Goal: Task Accomplishment & Management: Complete application form

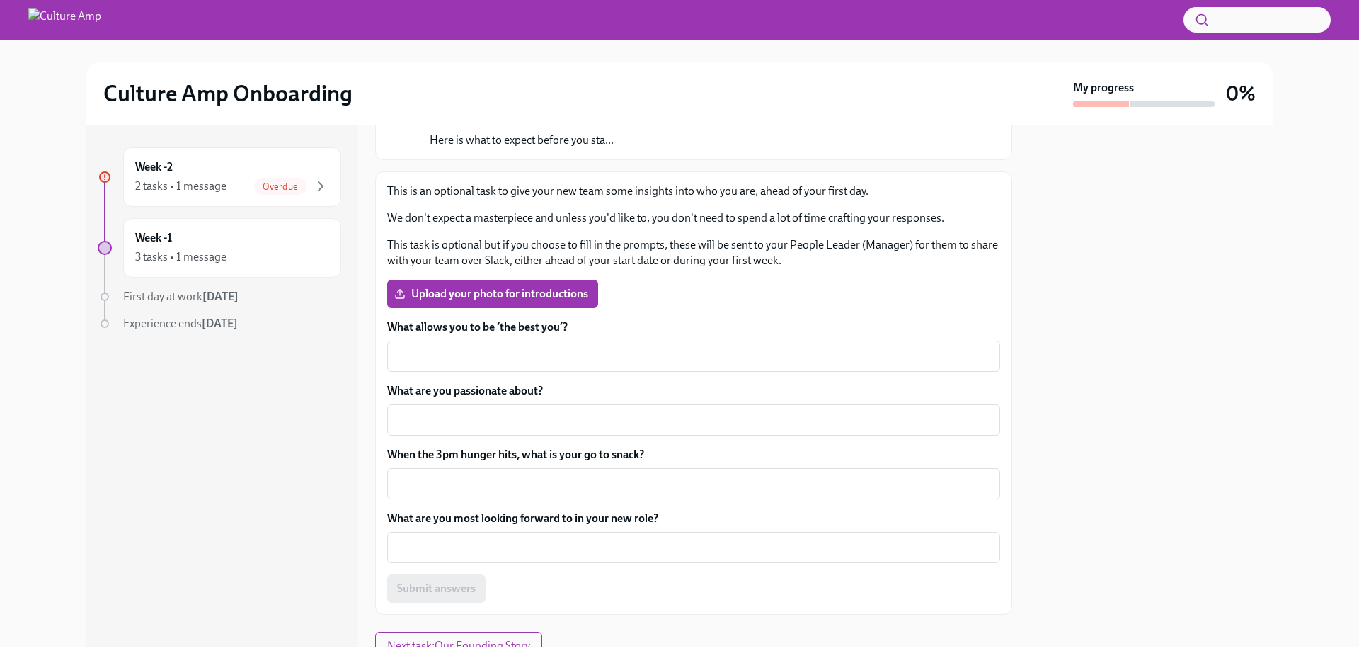
scroll to position [185, 0]
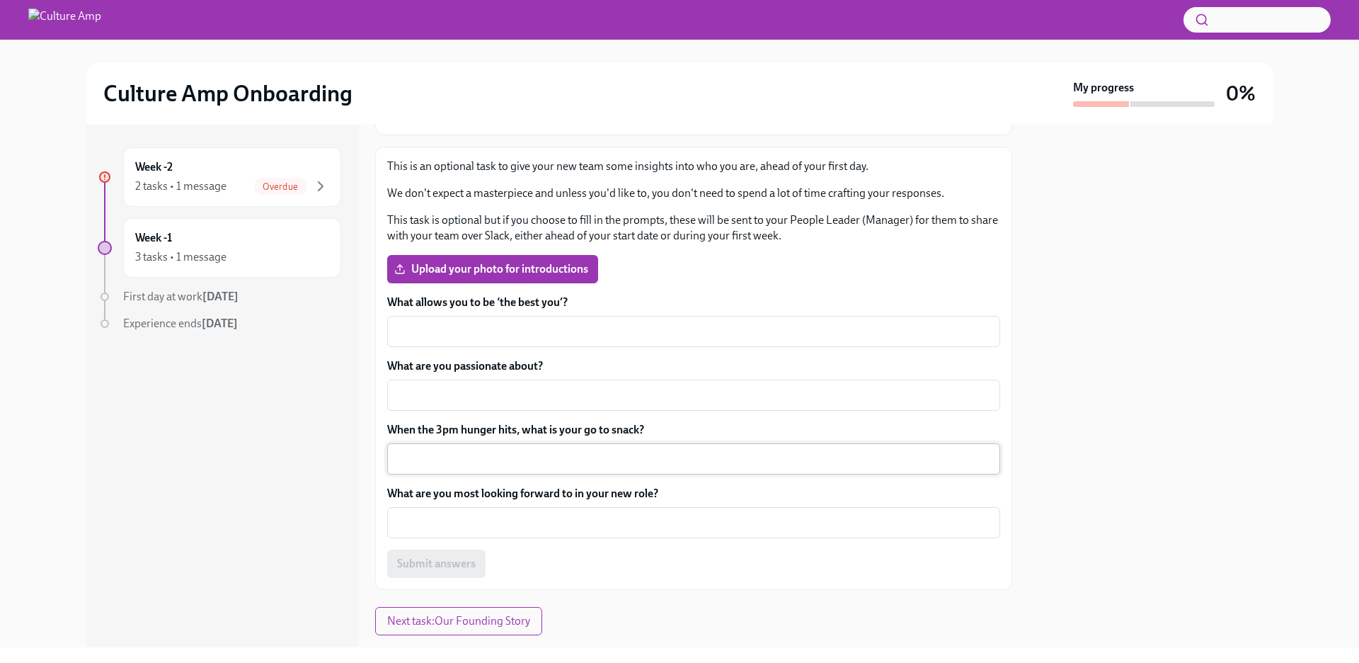
click at [503, 459] on textarea "When the 3pm hunger hits, what is your go to snack?" at bounding box center [694, 458] width 596 height 17
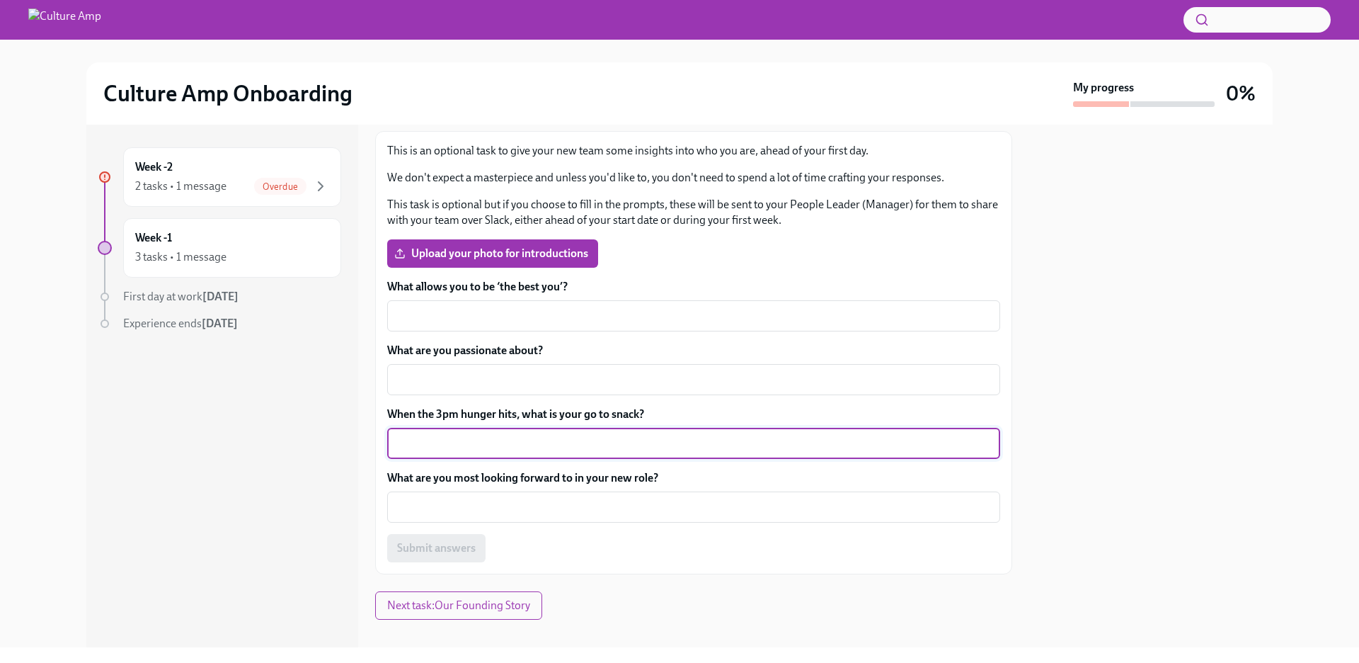
scroll to position [203, 0]
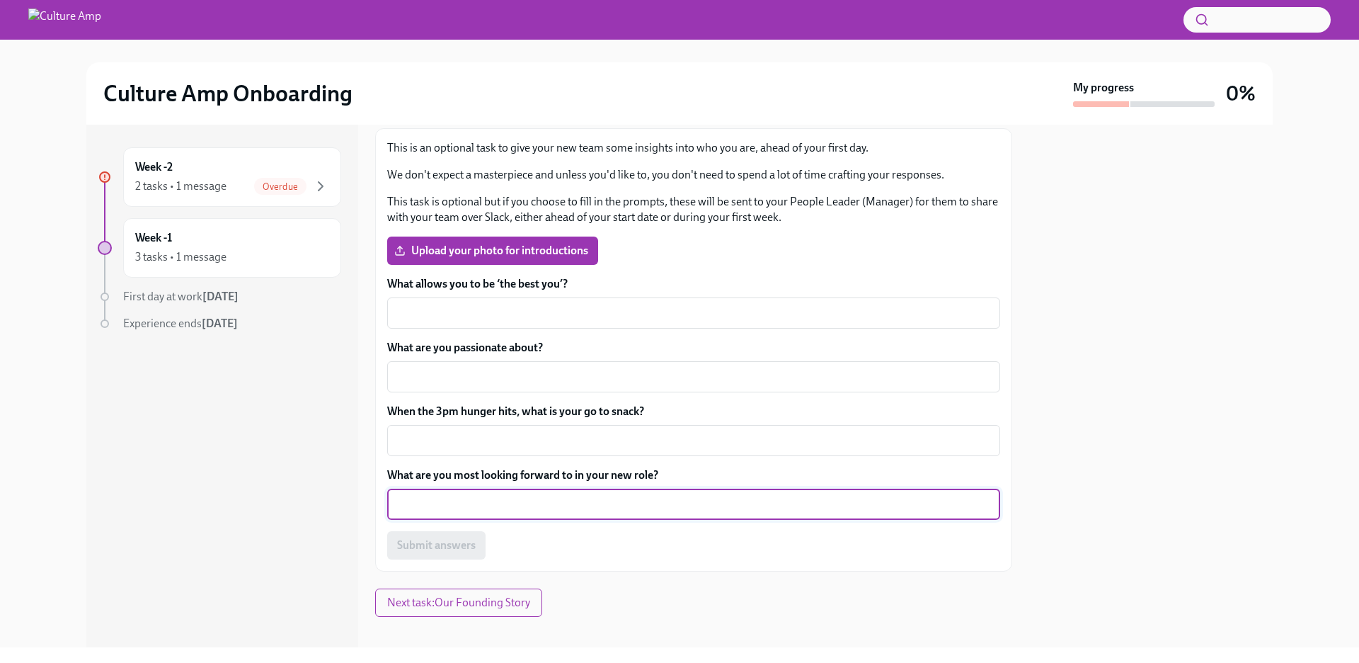
click at [510, 502] on textarea "What are you most looking forward to in your new role?" at bounding box center [694, 504] width 596 height 17
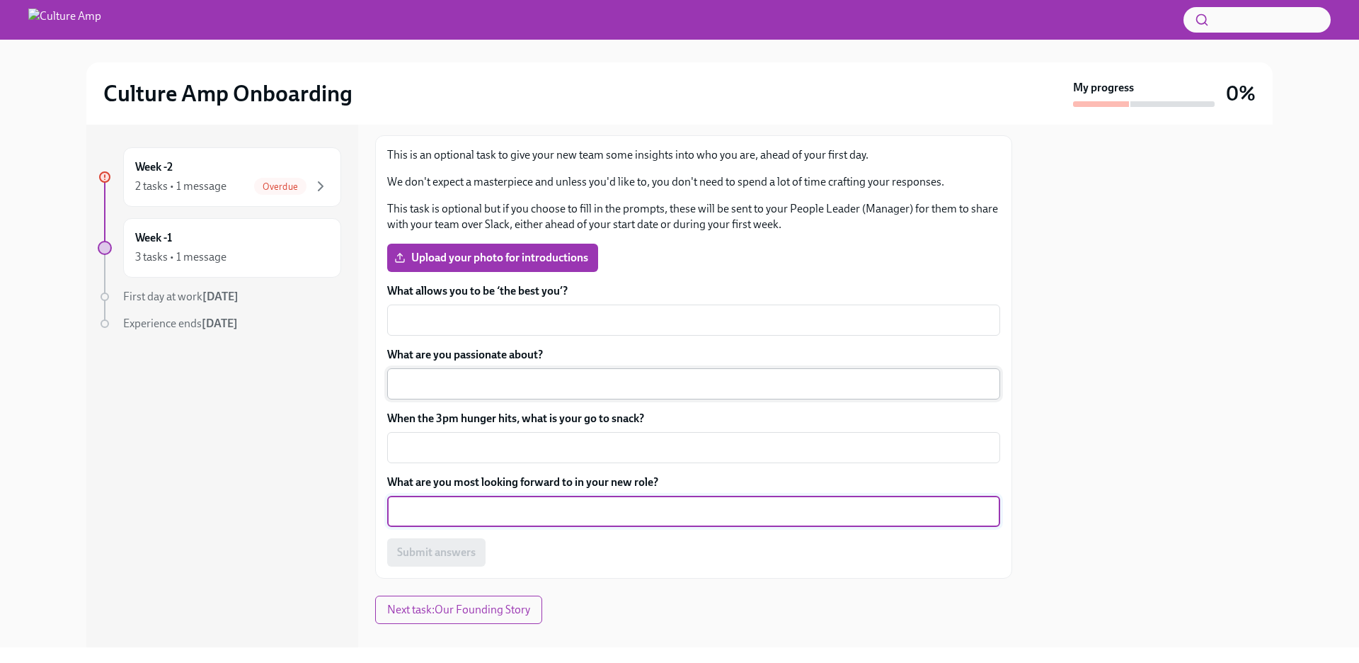
scroll to position [218, 0]
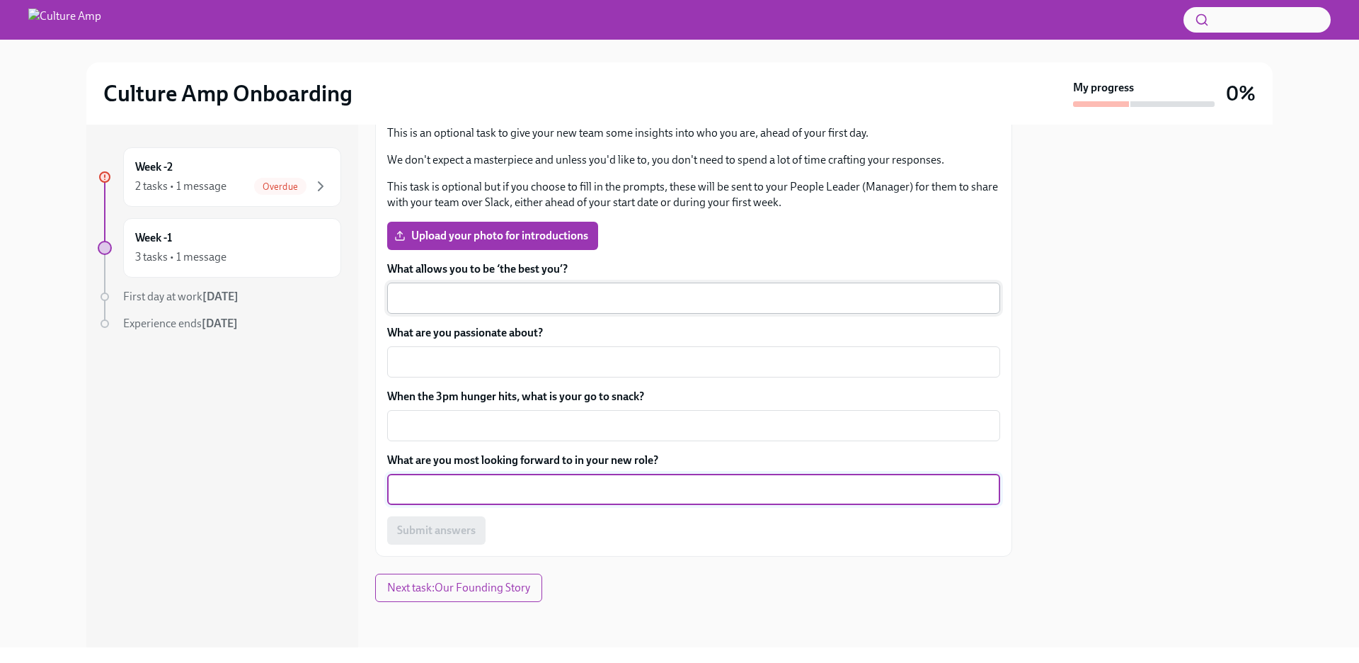
click at [505, 291] on textarea "What allows you to be ‘the best you’?" at bounding box center [694, 298] width 596 height 17
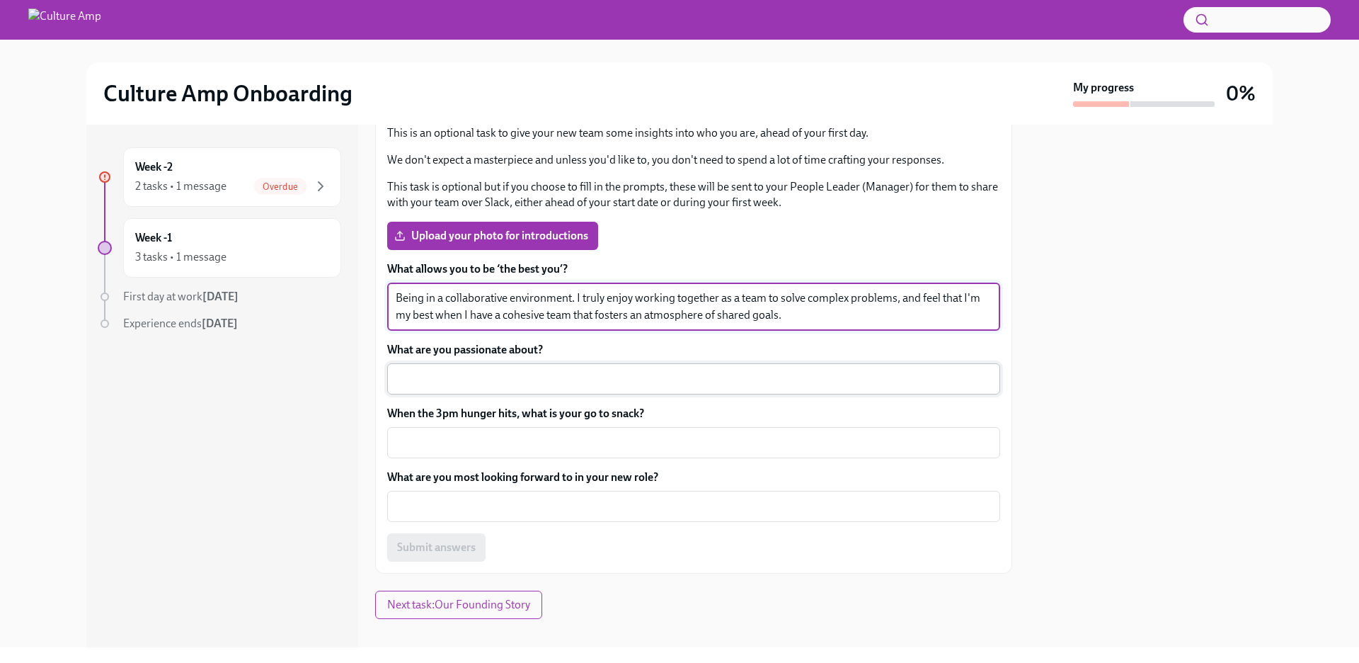
type textarea "Being in a collaborative environment. I truly enjoy working together as a team …"
click at [505, 379] on textarea "What are you passionate about?" at bounding box center [694, 378] width 596 height 17
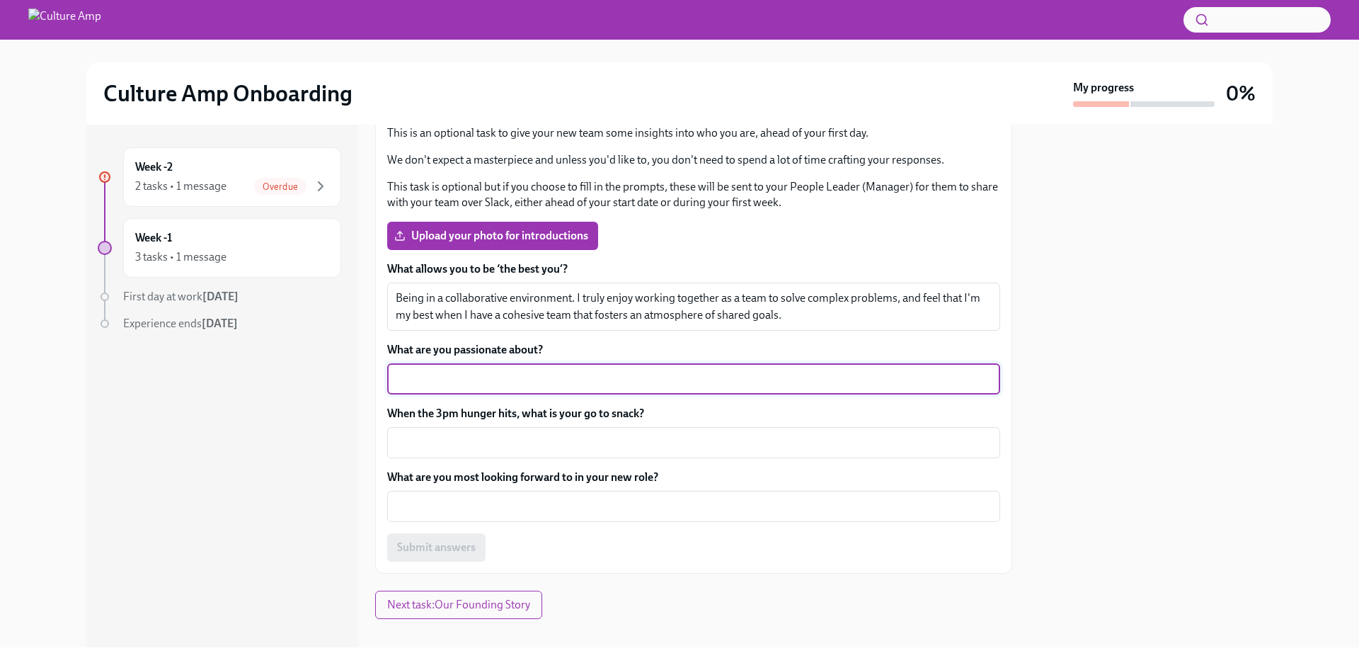
scroll to position [216, 0]
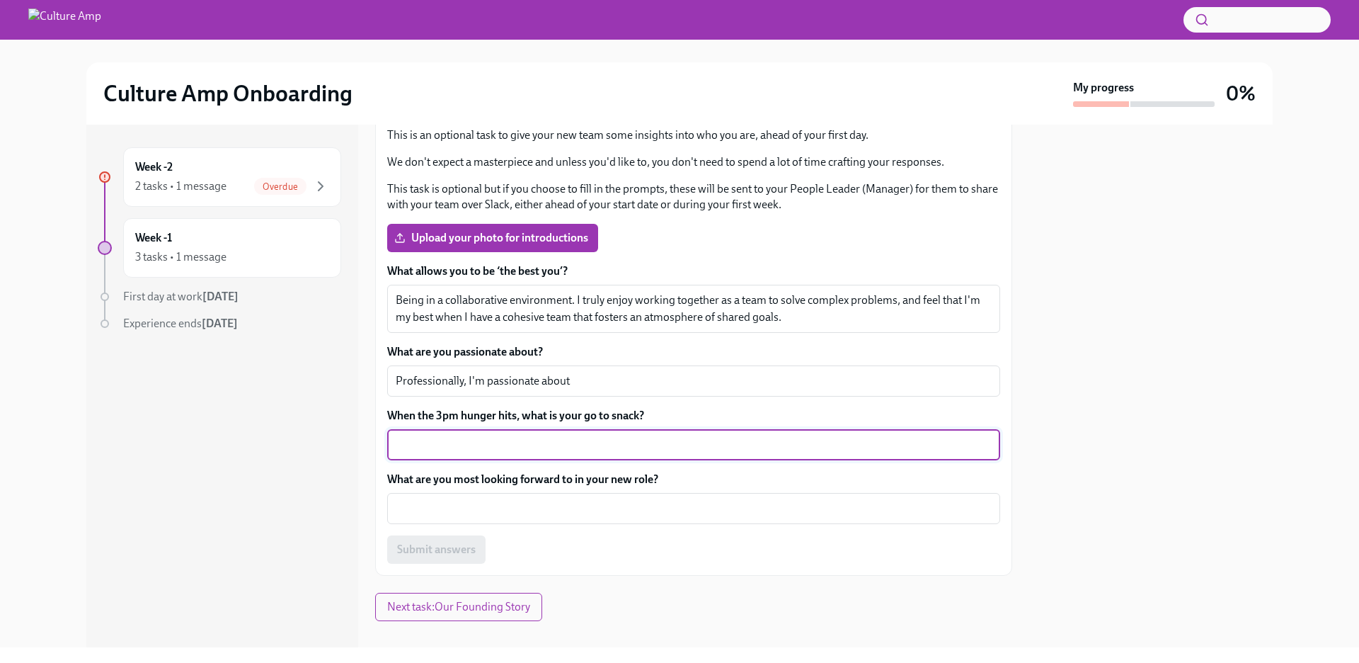
click at [491, 437] on textarea "When the 3pm hunger hits, what is your go to snack?" at bounding box center [694, 444] width 596 height 17
click at [607, 379] on textarea "Professionally, I'm passionate about" at bounding box center [694, 380] width 596 height 17
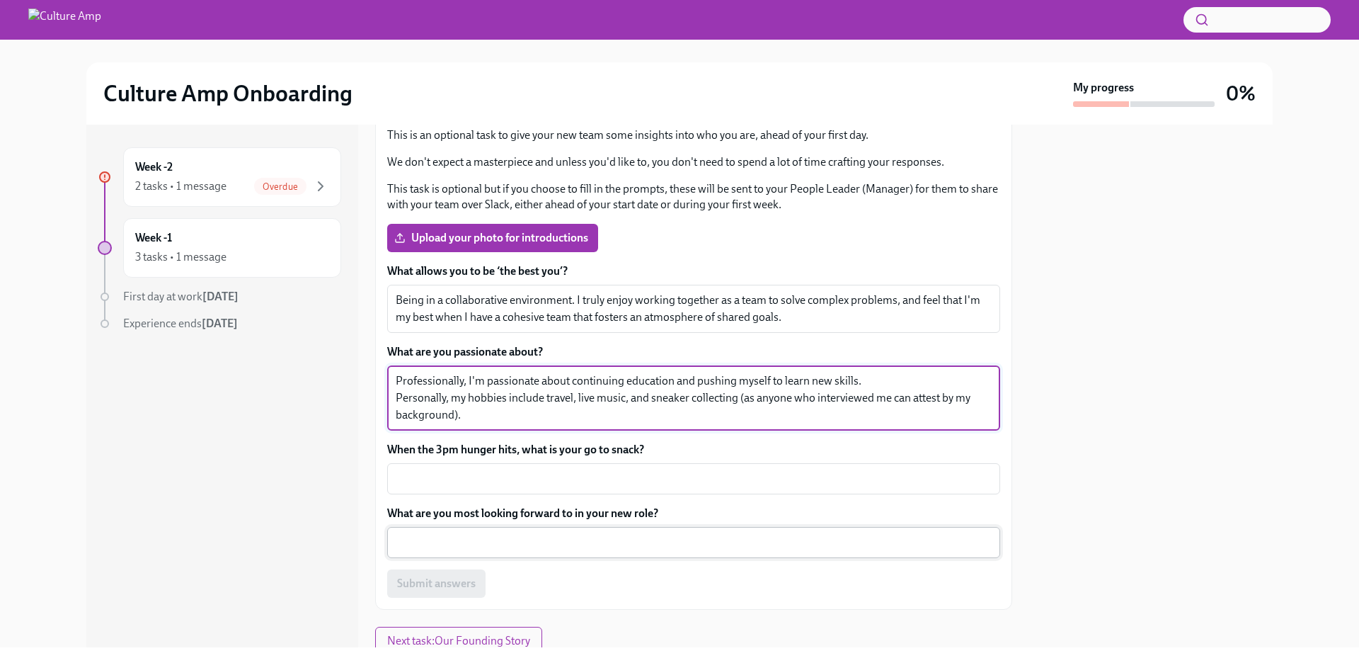
type textarea "Professionally, I'm passionate about continuing education and pushing myself to…"
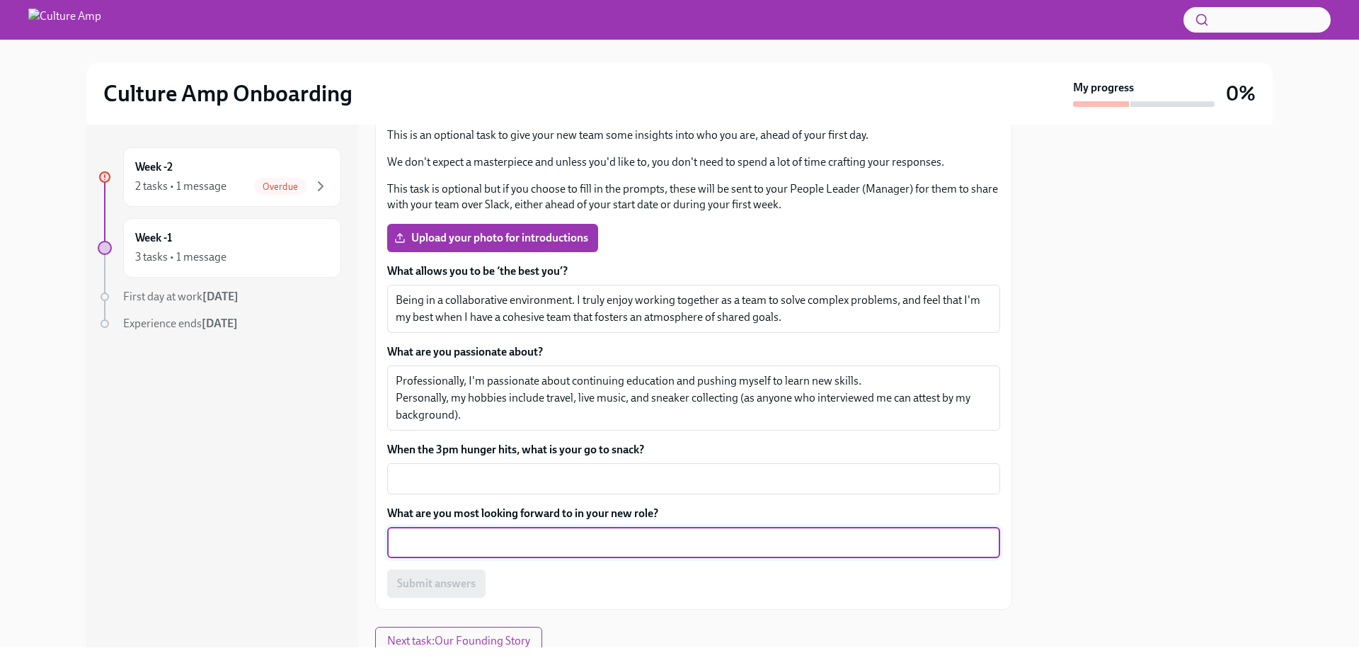
click at [488, 549] on textarea "What are you most looking forward to in your new role?" at bounding box center [694, 542] width 596 height 17
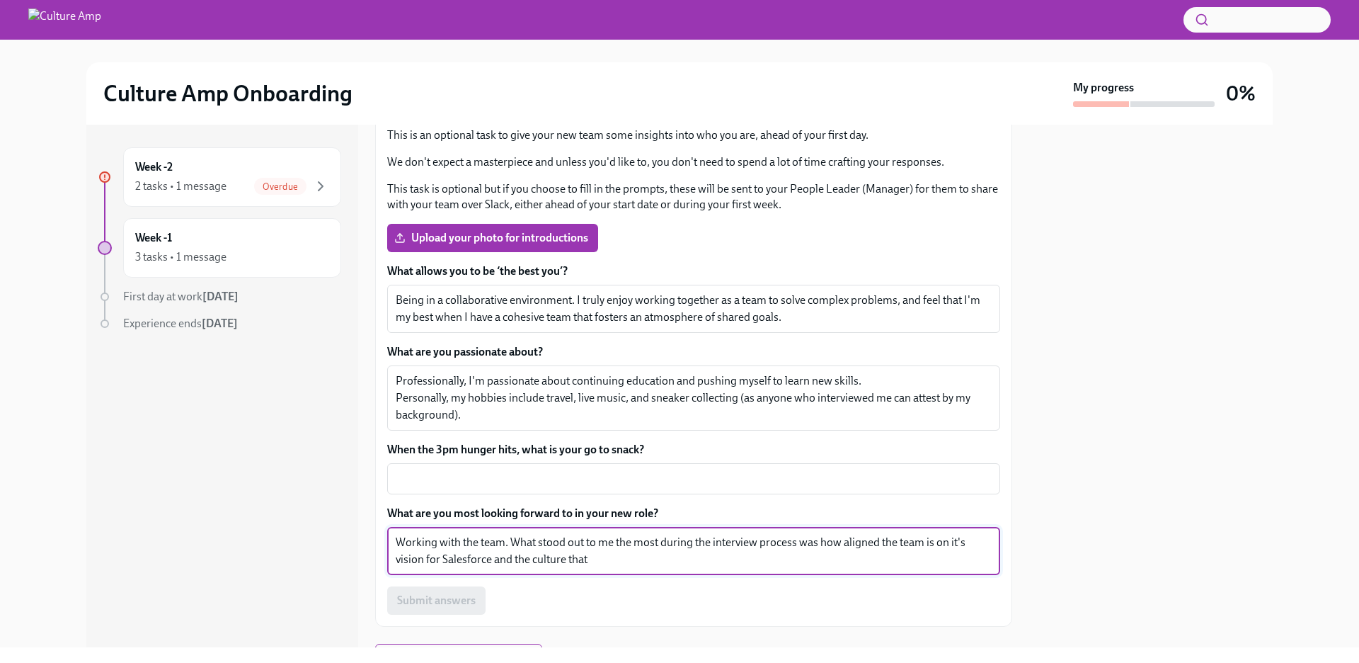
click at [925, 542] on textarea "Working with the team. What stood out to me the most during the interview proce…" at bounding box center [694, 551] width 596 height 34
type textarea "Working with the team. What stood out to me the most during the interview proce…"
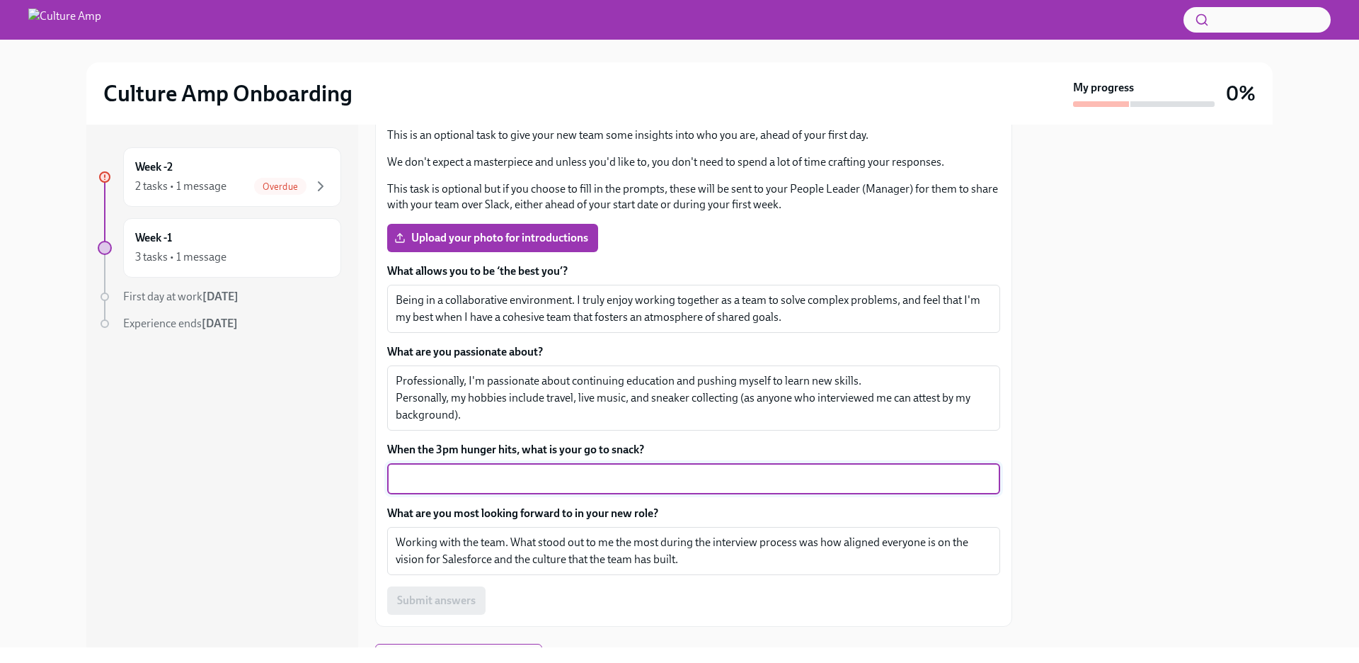
click at [580, 476] on textarea "When the 3pm hunger hits, what is your go to snack?" at bounding box center [694, 478] width 596 height 17
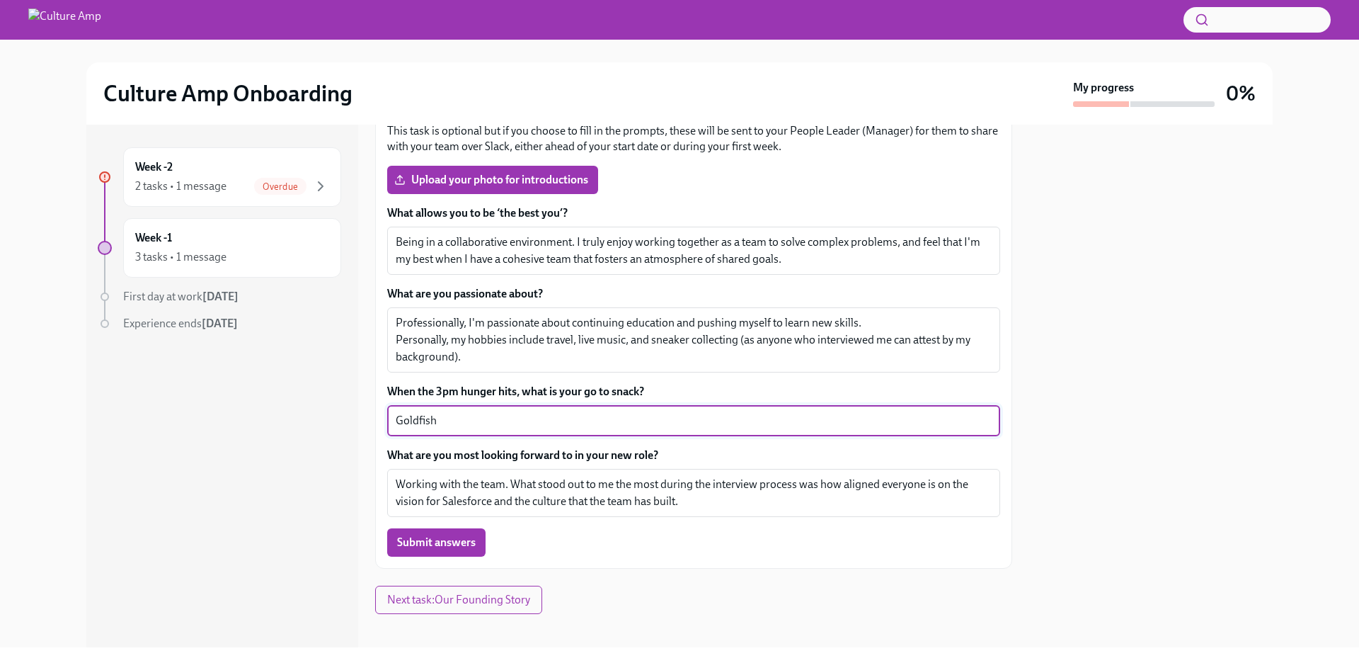
scroll to position [286, 0]
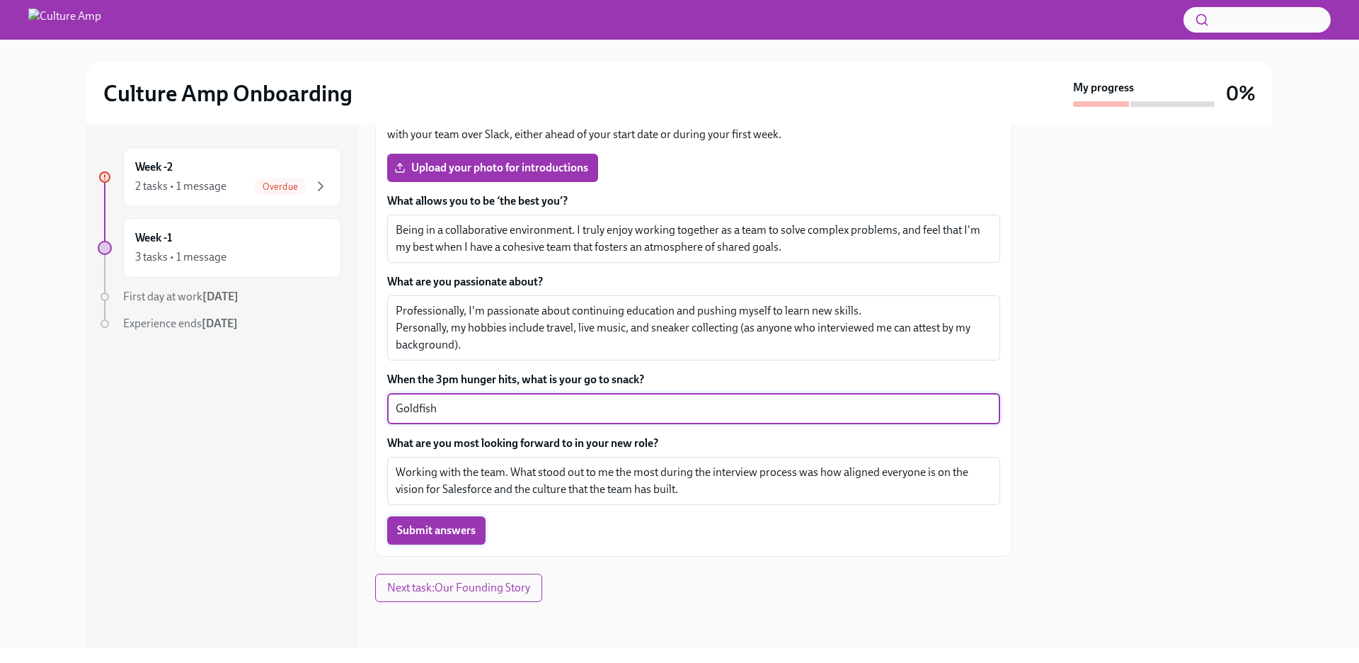
type textarea "Goldfish"
click at [465, 526] on span "Submit answers" at bounding box center [436, 530] width 79 height 14
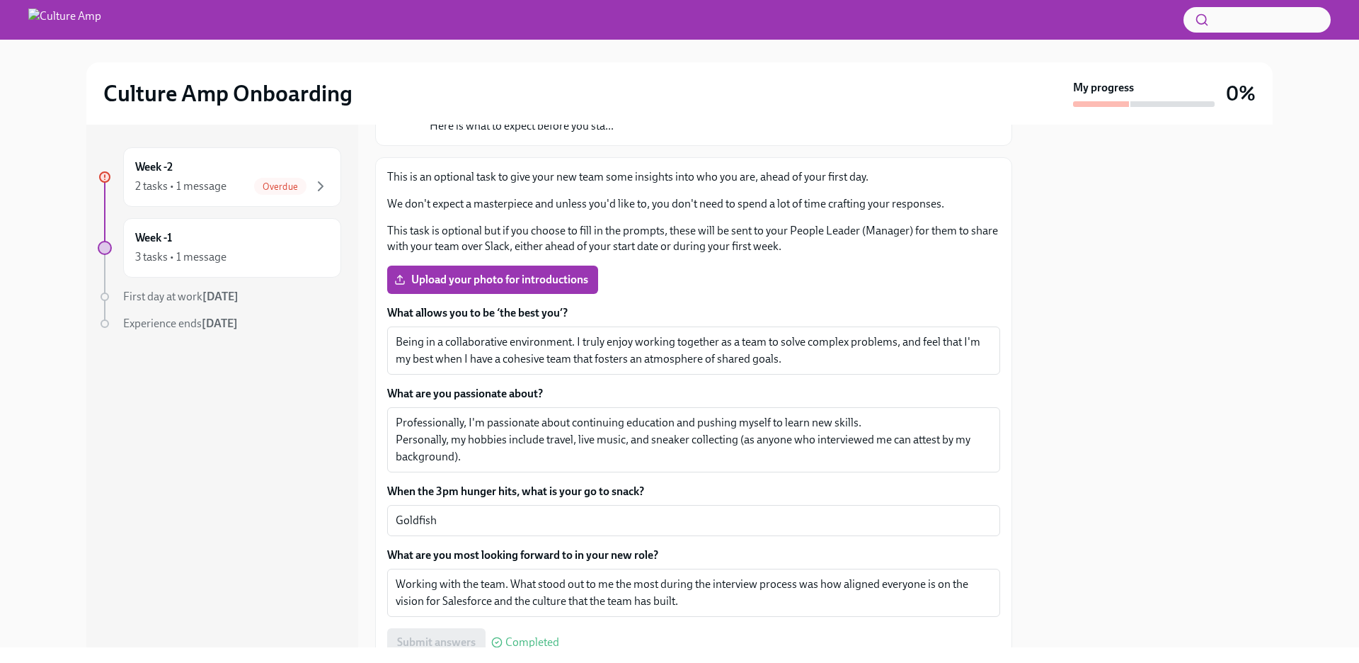
scroll to position [161, 0]
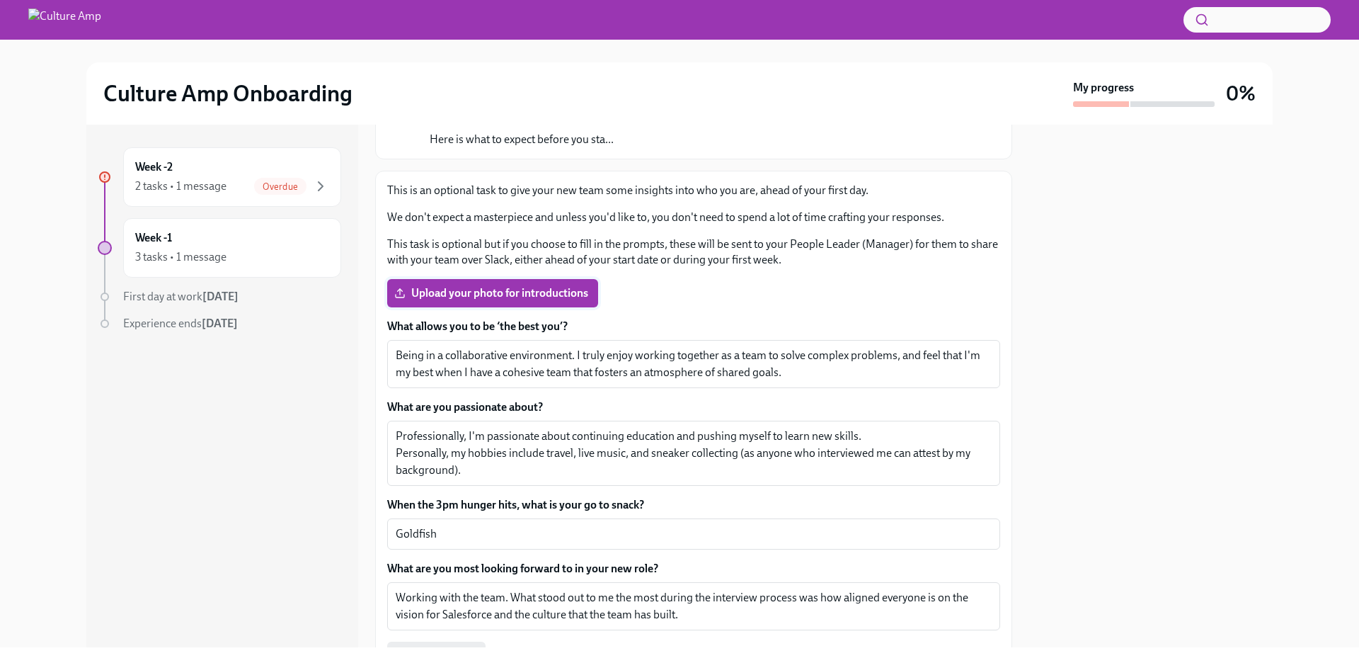
click at [519, 290] on span "Upload your photo for introductions" at bounding box center [492, 293] width 191 height 14
click at [0, 0] on input "Upload your photo for introductions" at bounding box center [0, 0] width 0 height 0
click at [471, 288] on span "Upload your photo for introductions" at bounding box center [492, 293] width 191 height 14
click at [0, 0] on input "Upload your photo for introductions" at bounding box center [0, 0] width 0 height 0
click at [471, 288] on span "Upload your photo for introductions" at bounding box center [492, 293] width 191 height 14
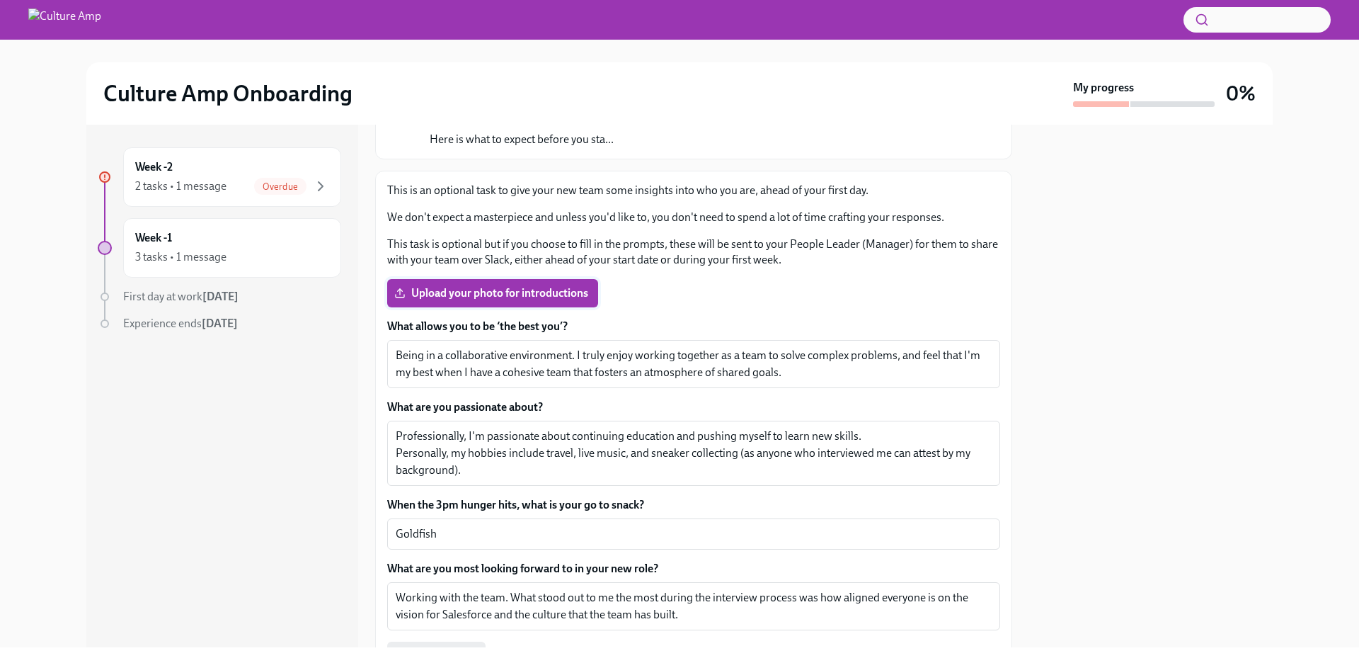
click at [0, 0] on input "Upload your photo for introductions" at bounding box center [0, 0] width 0 height 0
click at [523, 287] on span "Upload your photo for introductions" at bounding box center [492, 293] width 191 height 14
click at [0, 0] on input "Upload your photo for introductions" at bounding box center [0, 0] width 0 height 0
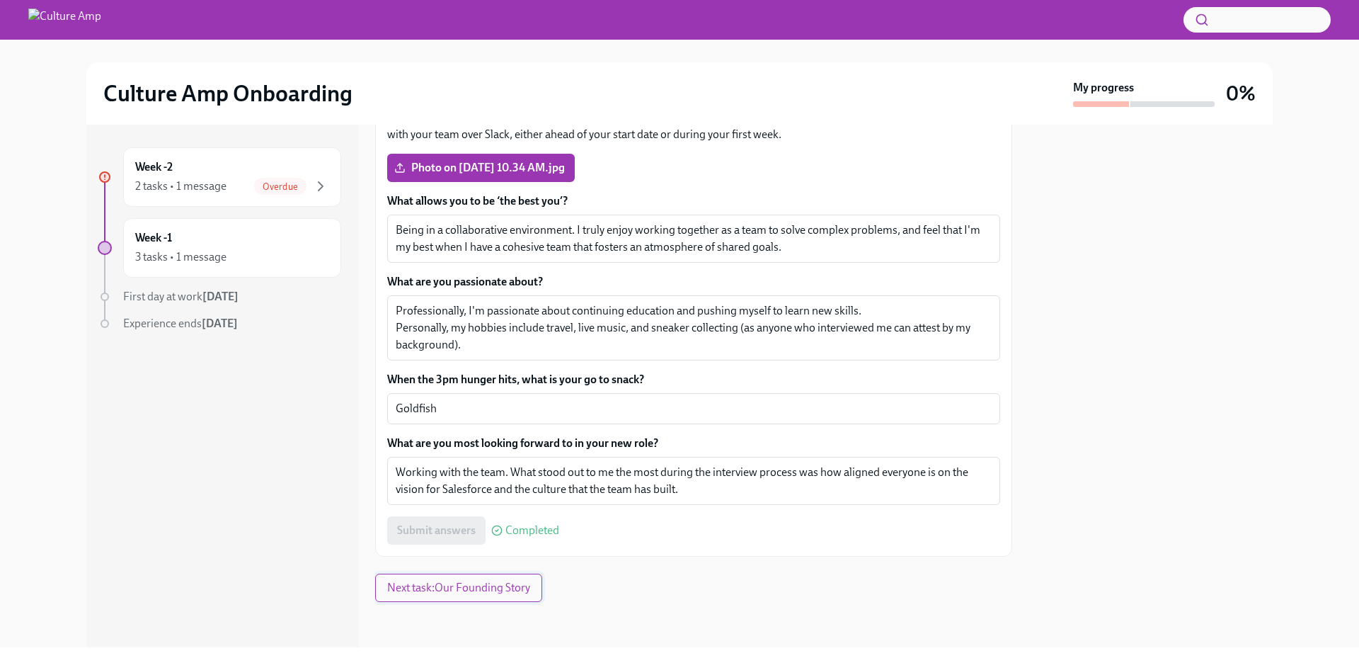
click at [464, 588] on span "Next task : Our Founding Story" at bounding box center [458, 587] width 143 height 14
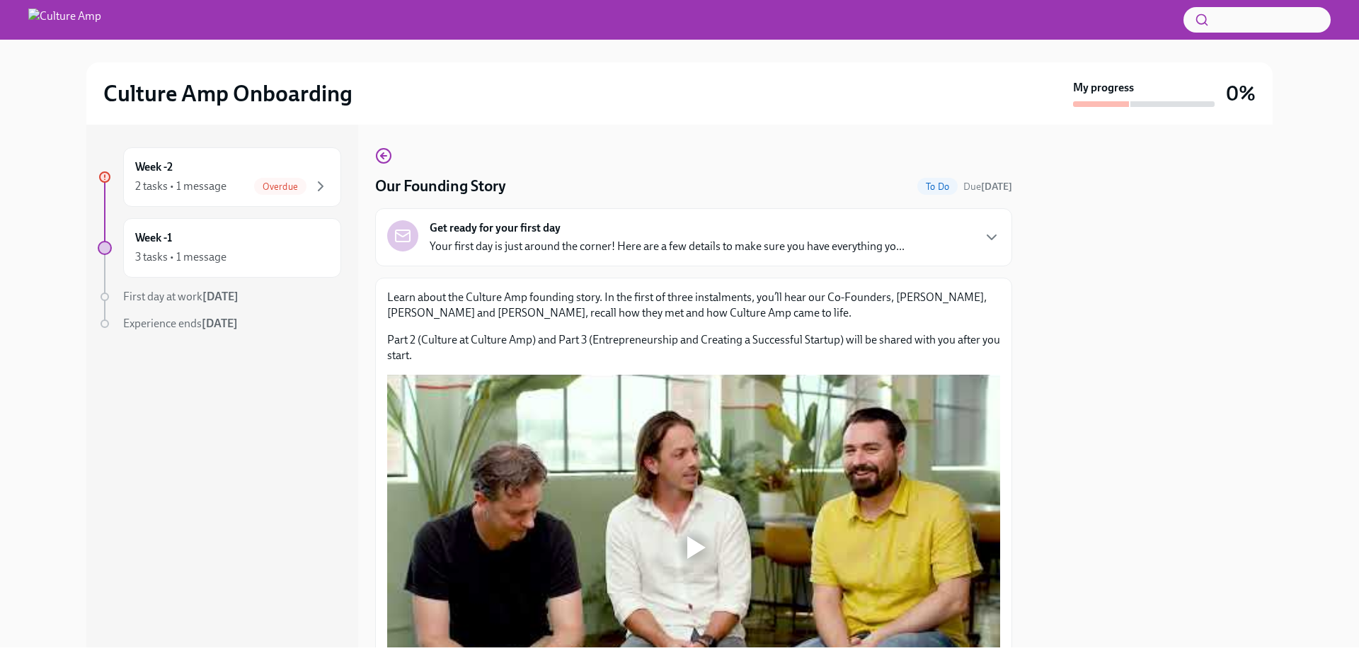
scroll to position [1, 0]
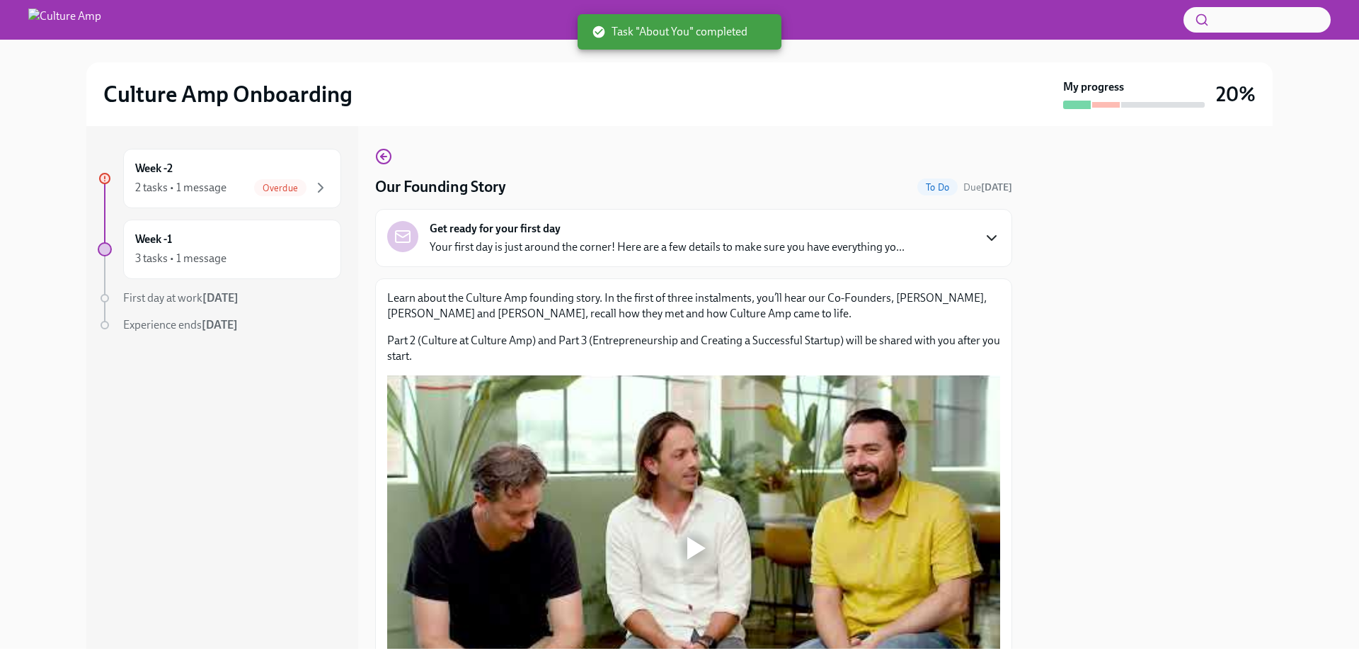
click at [996, 234] on icon "button" at bounding box center [991, 237] width 17 height 17
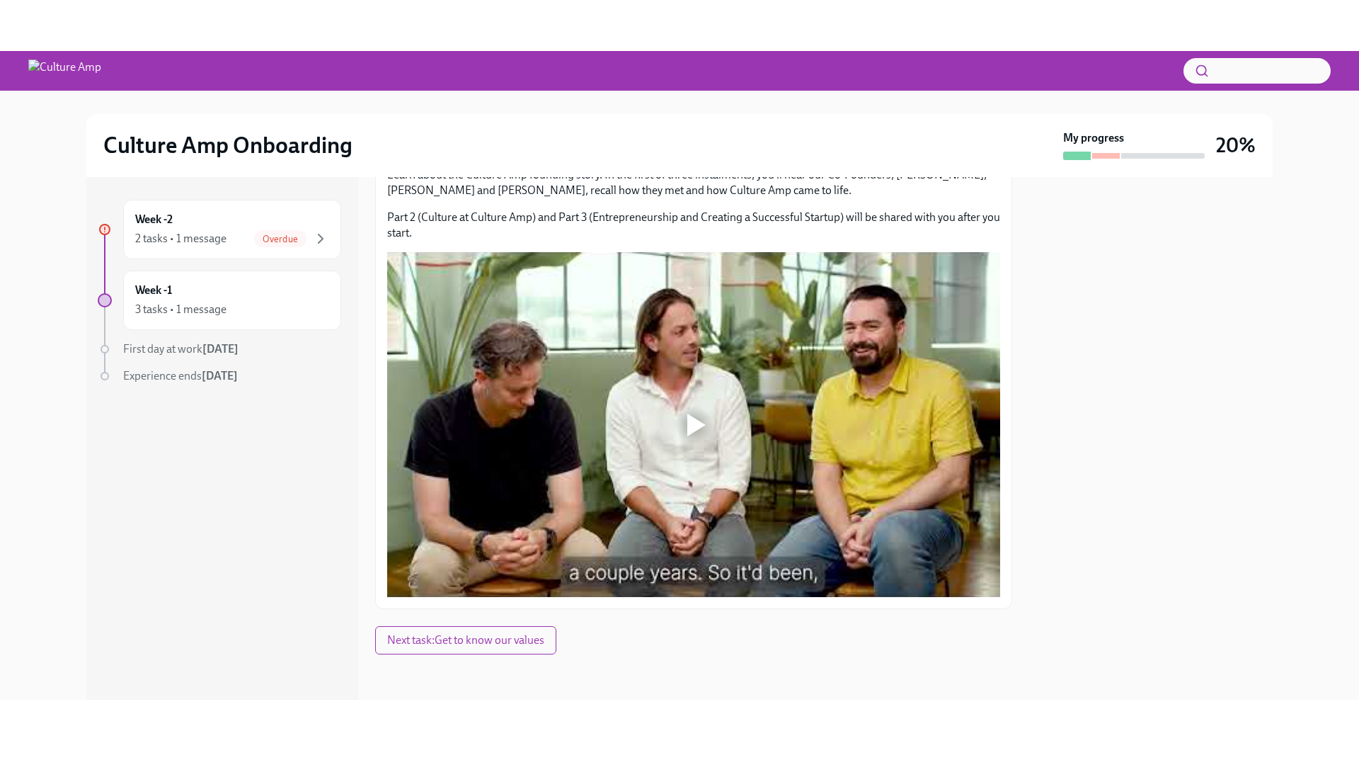
scroll to position [968, 0]
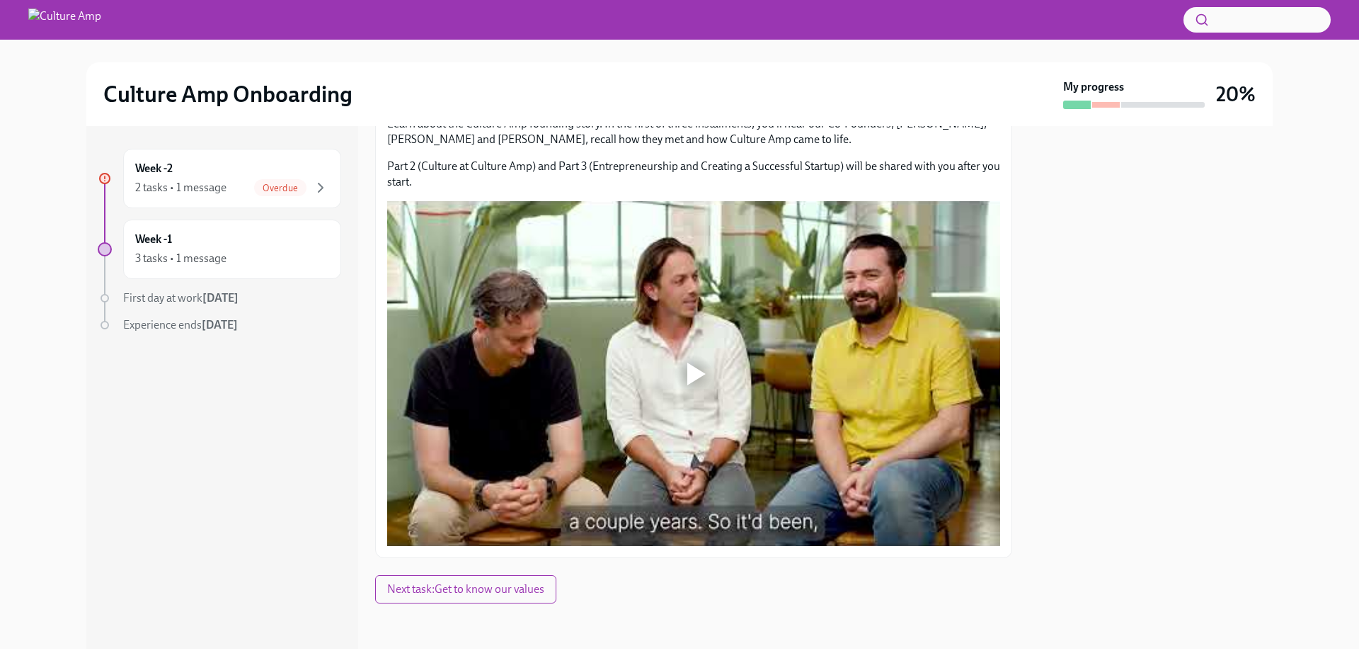
click at [695, 370] on div at bounding box center [696, 373] width 18 height 23
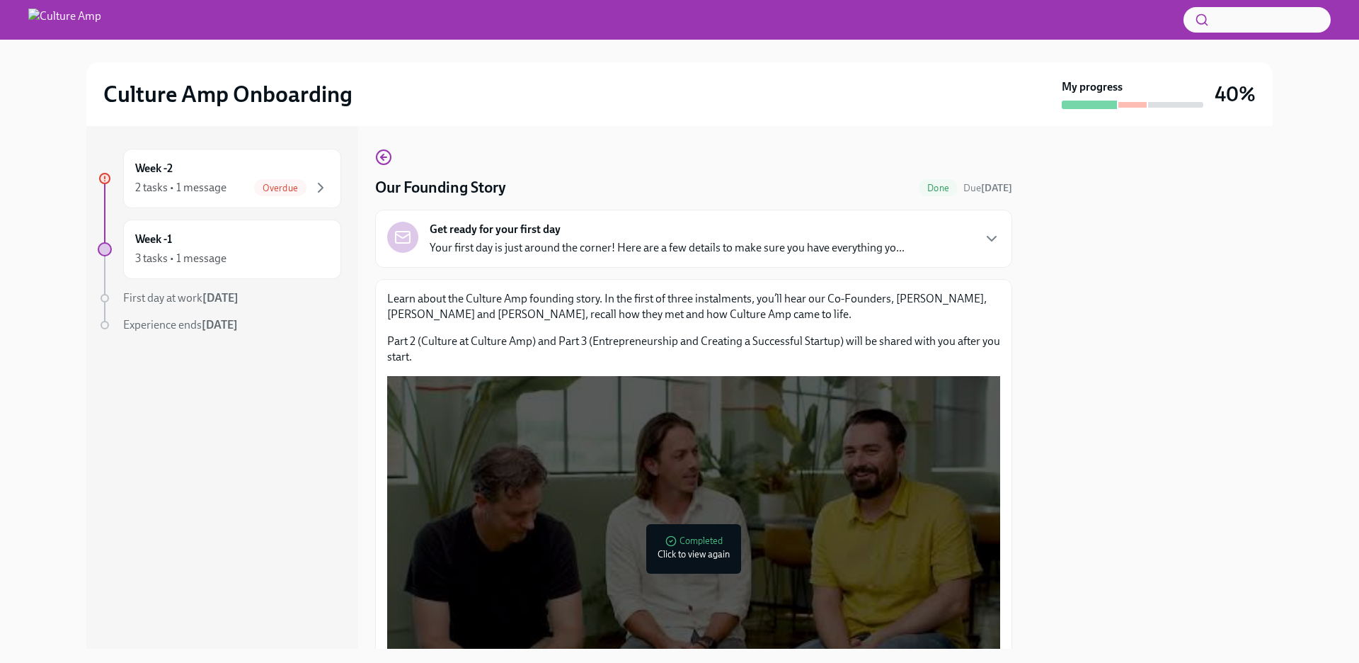
scroll to position [175, 0]
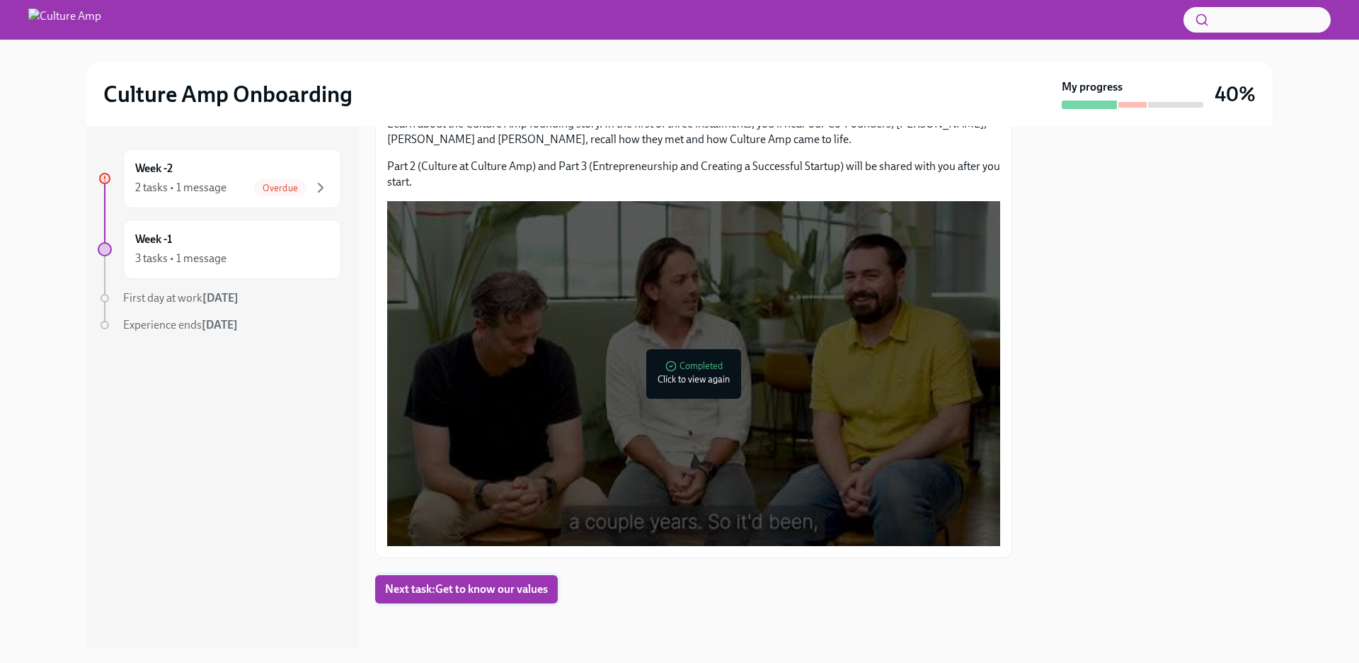
click at [442, 587] on span "Next task : Get to know our values" at bounding box center [466, 589] width 163 height 14
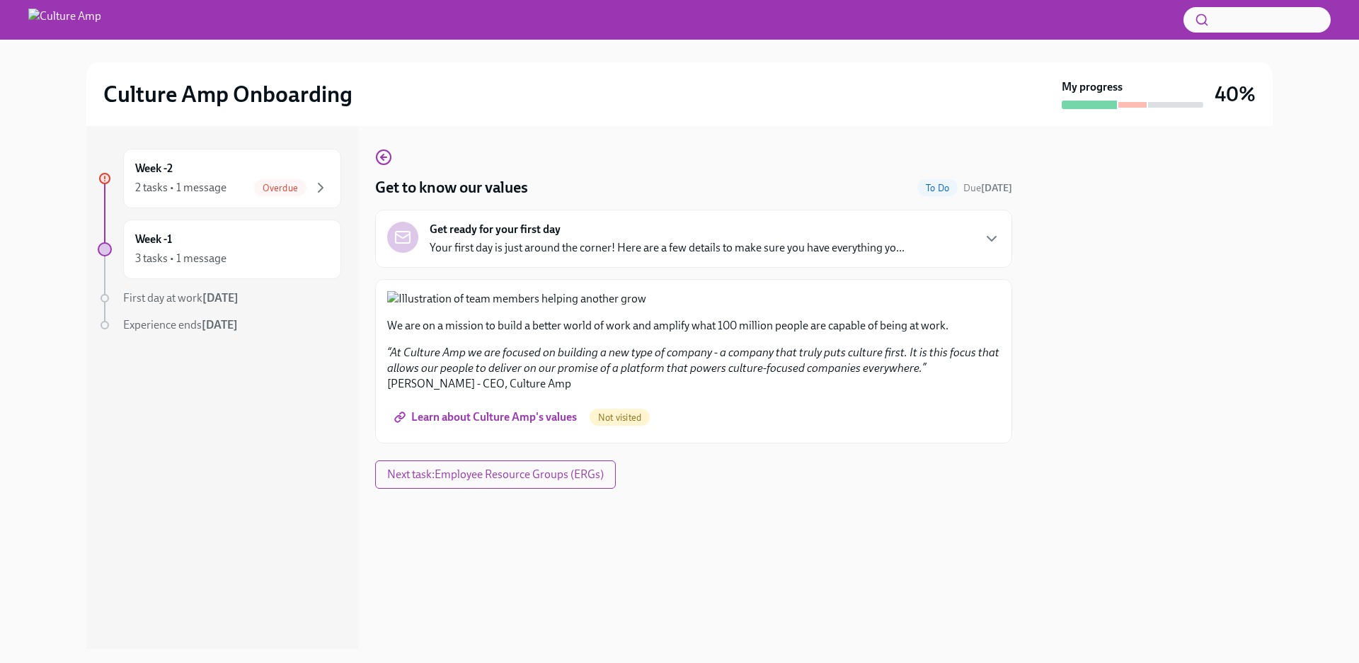
scroll to position [474, 0]
click at [510, 424] on span "Learn about Culture Amp's values" at bounding box center [487, 417] width 180 height 14
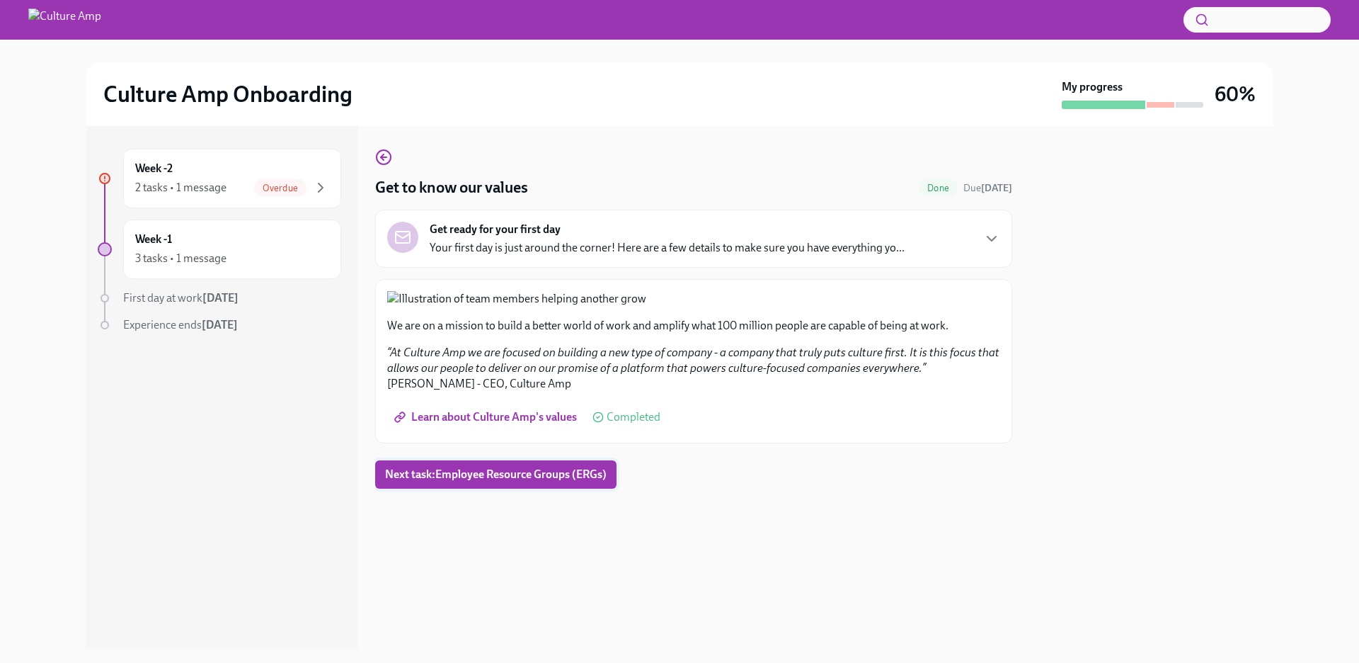
click at [511, 481] on span "Next task : Employee Resource Groups (ERGs)" at bounding box center [496, 474] width 222 height 14
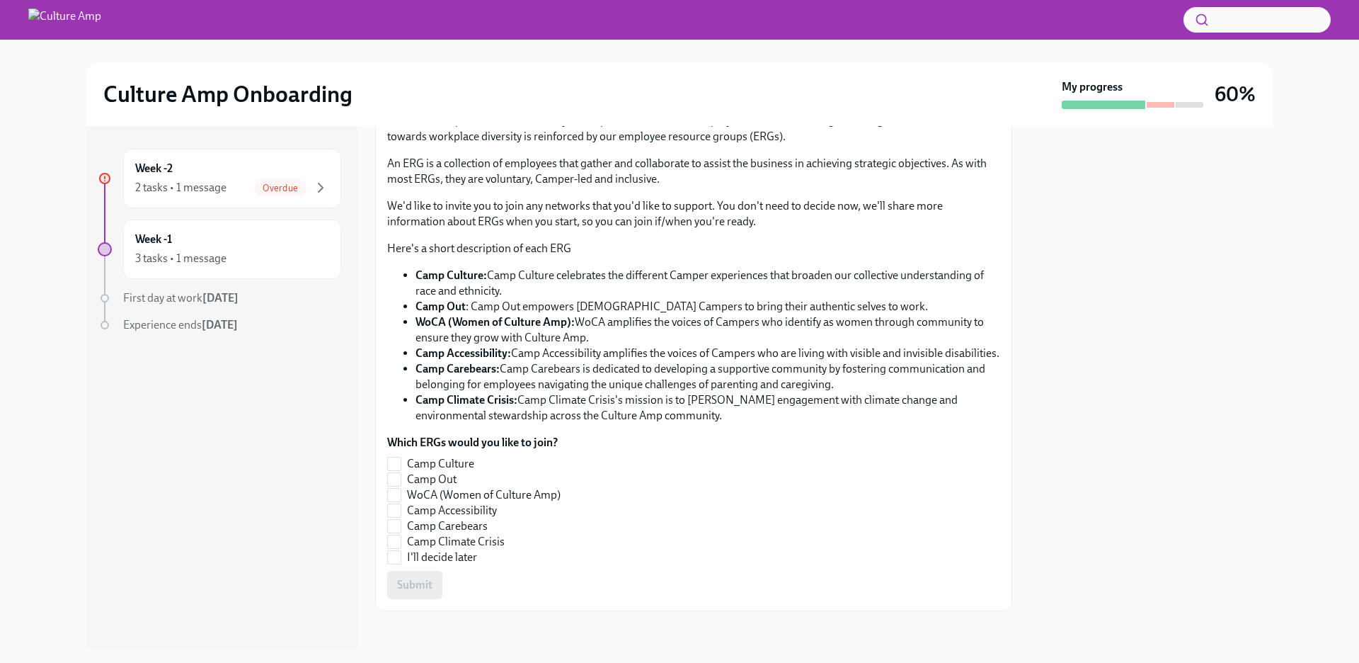
scroll to position [180, 0]
click at [395, 540] on input "Camp Climate Crisis" at bounding box center [394, 539] width 13 height 13
checkbox input "true"
click at [394, 458] on input "Camp Culture" at bounding box center [394, 461] width 13 height 13
checkbox input "true"
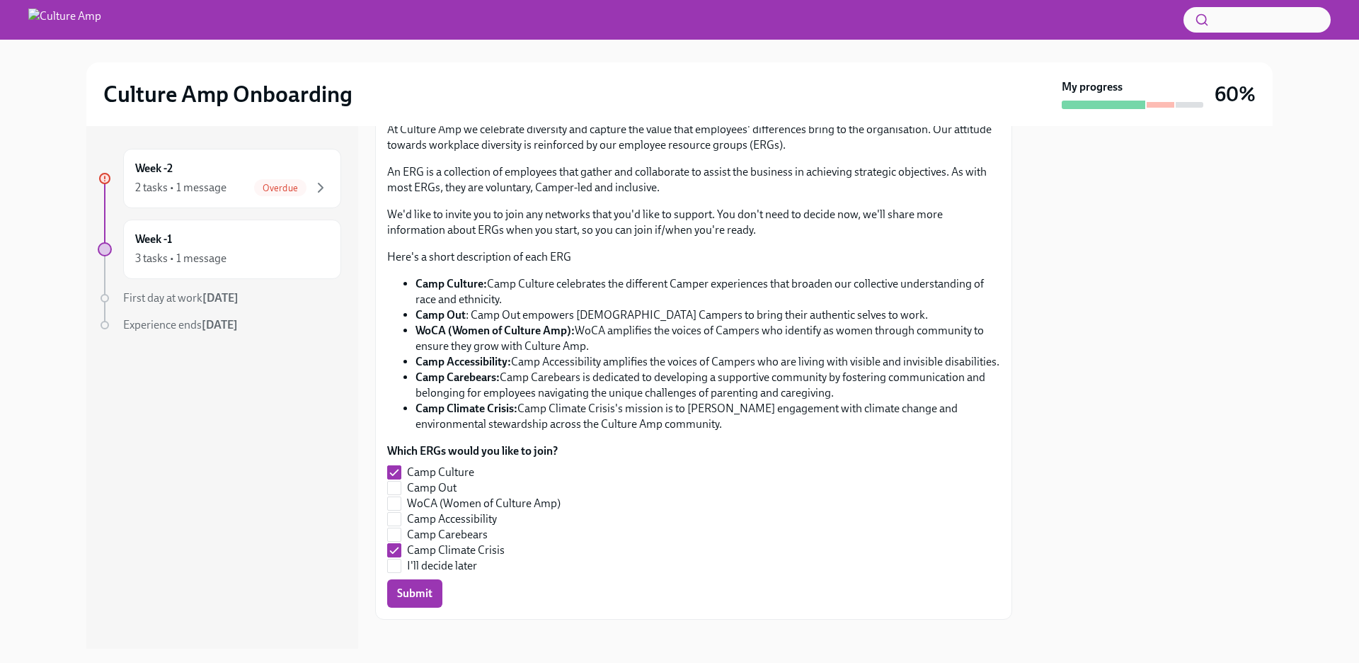
scroll to position [185, 0]
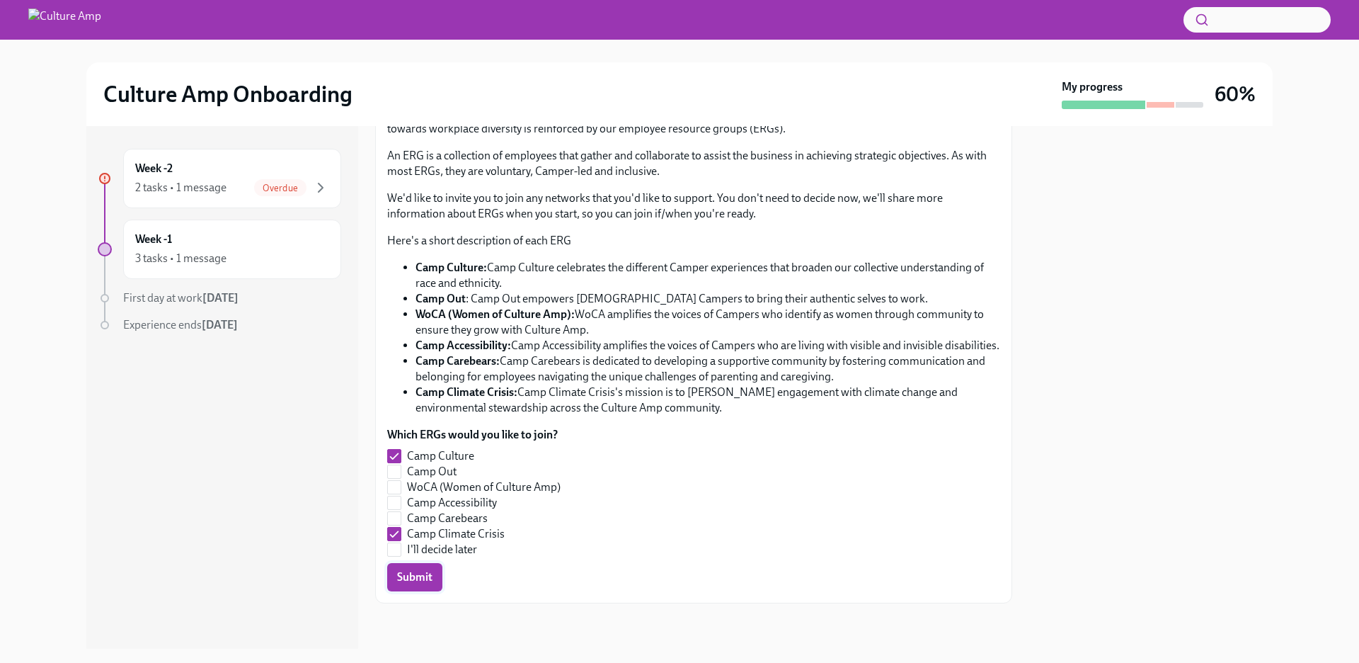
click at [408, 578] on span "Submit" at bounding box center [414, 577] width 35 height 14
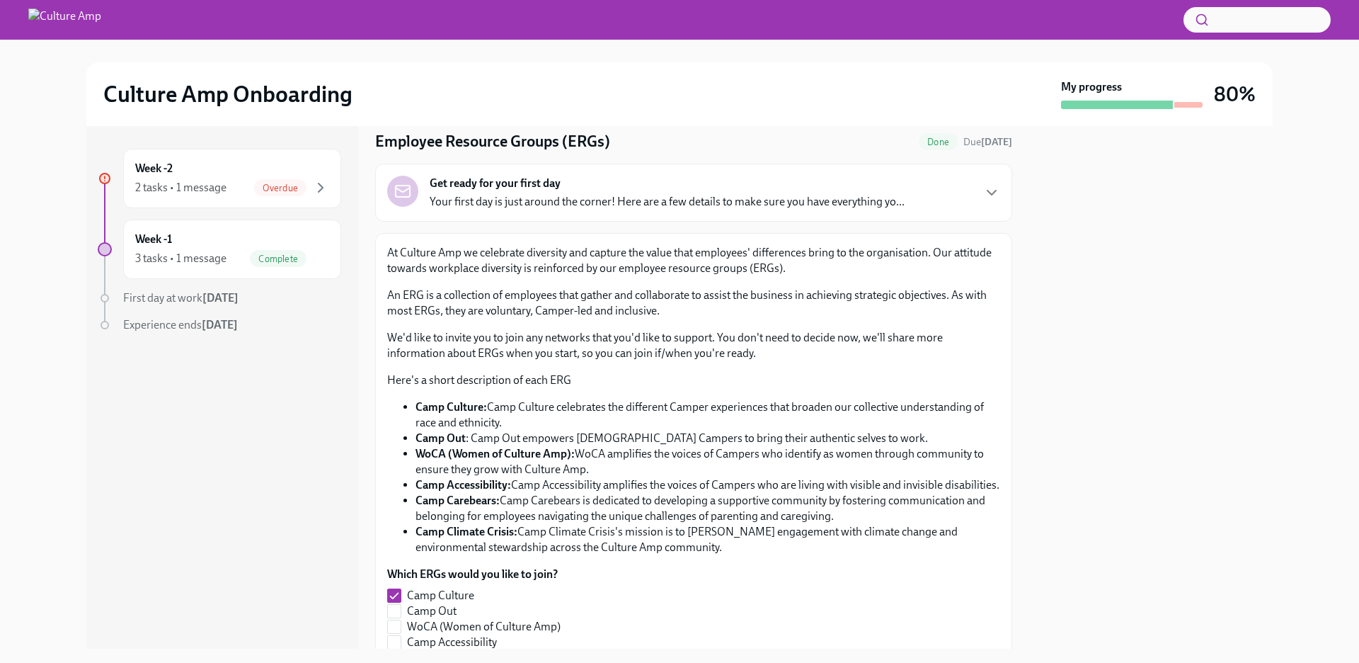
scroll to position [40, 0]
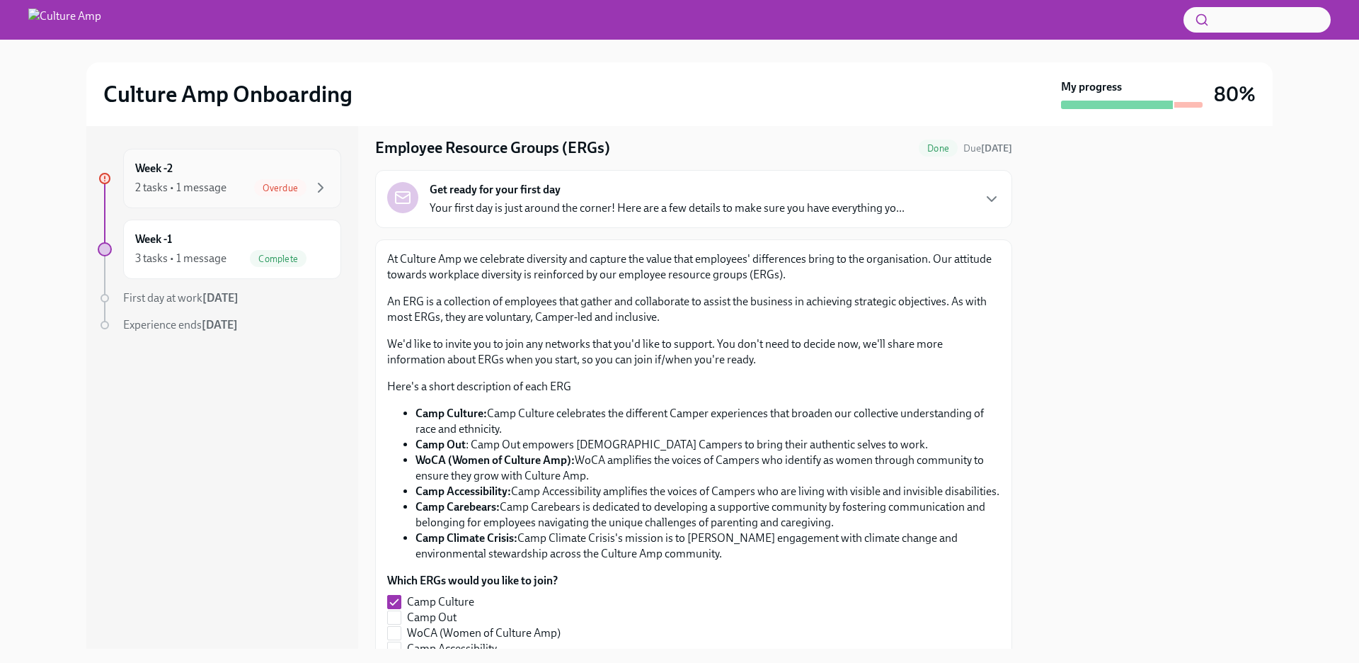
click at [221, 177] on div "Week -2 2 tasks • 1 message Overdue" at bounding box center [232, 178] width 194 height 35
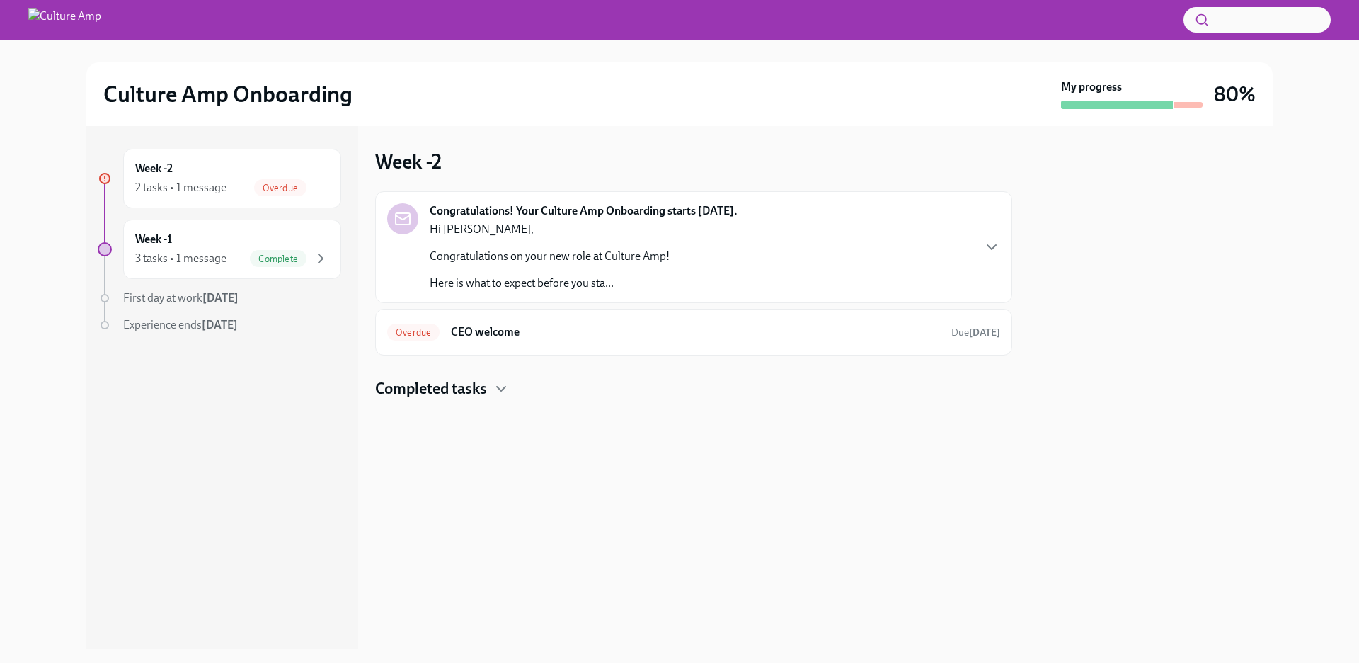
click at [789, 239] on div "Congratulations! Your Culture Amp Onboarding starts [DATE]. Hi [PERSON_NAME], C…" at bounding box center [693, 247] width 613 height 88
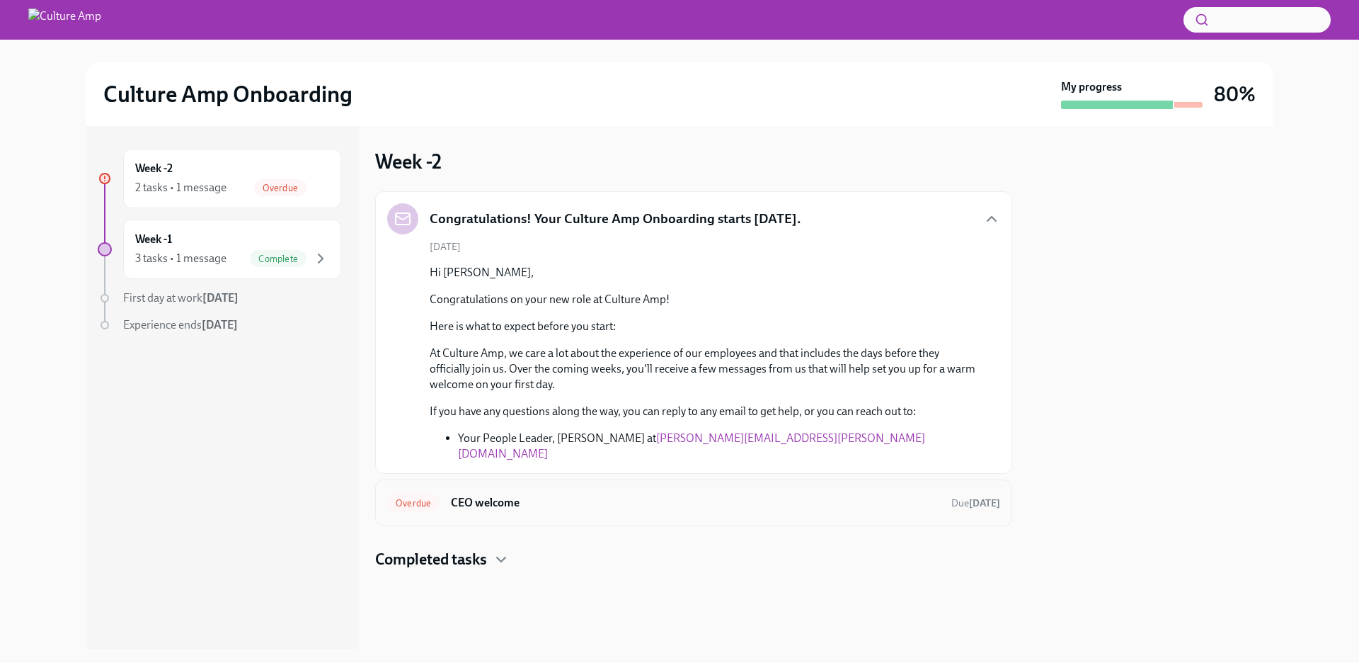
click at [624, 495] on h6 "CEO welcome" at bounding box center [695, 503] width 489 height 16
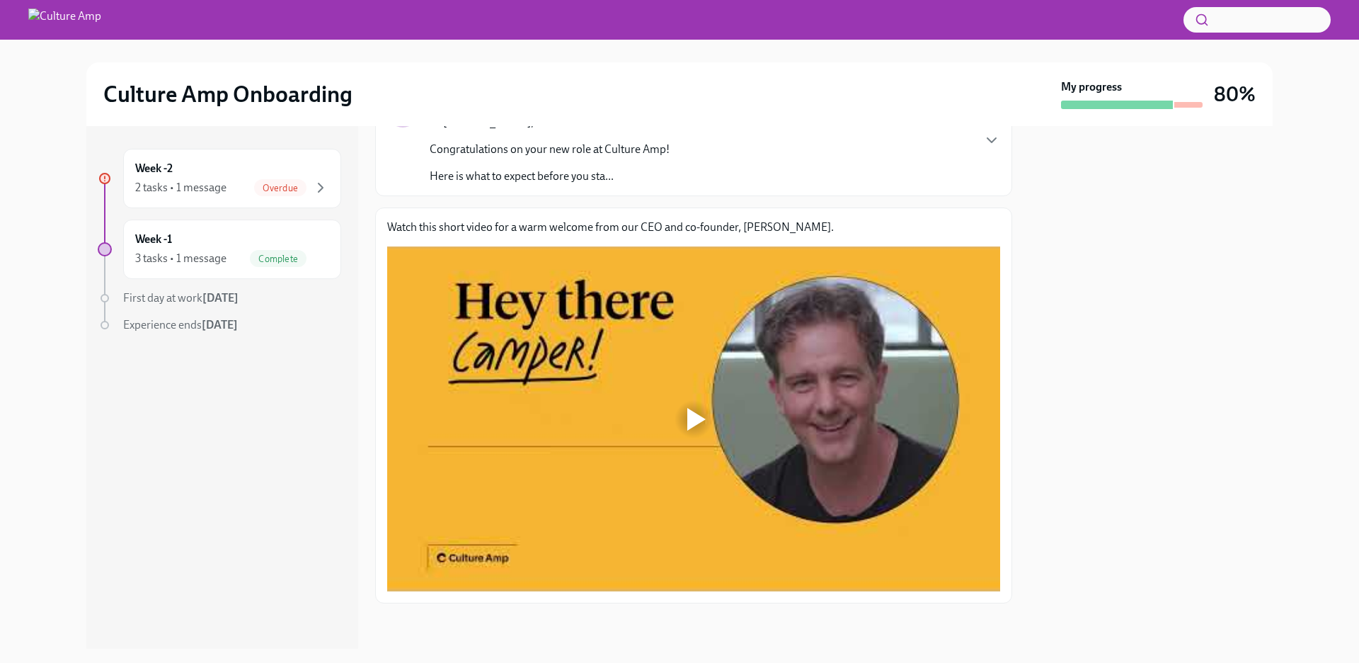
scroll to position [120, 0]
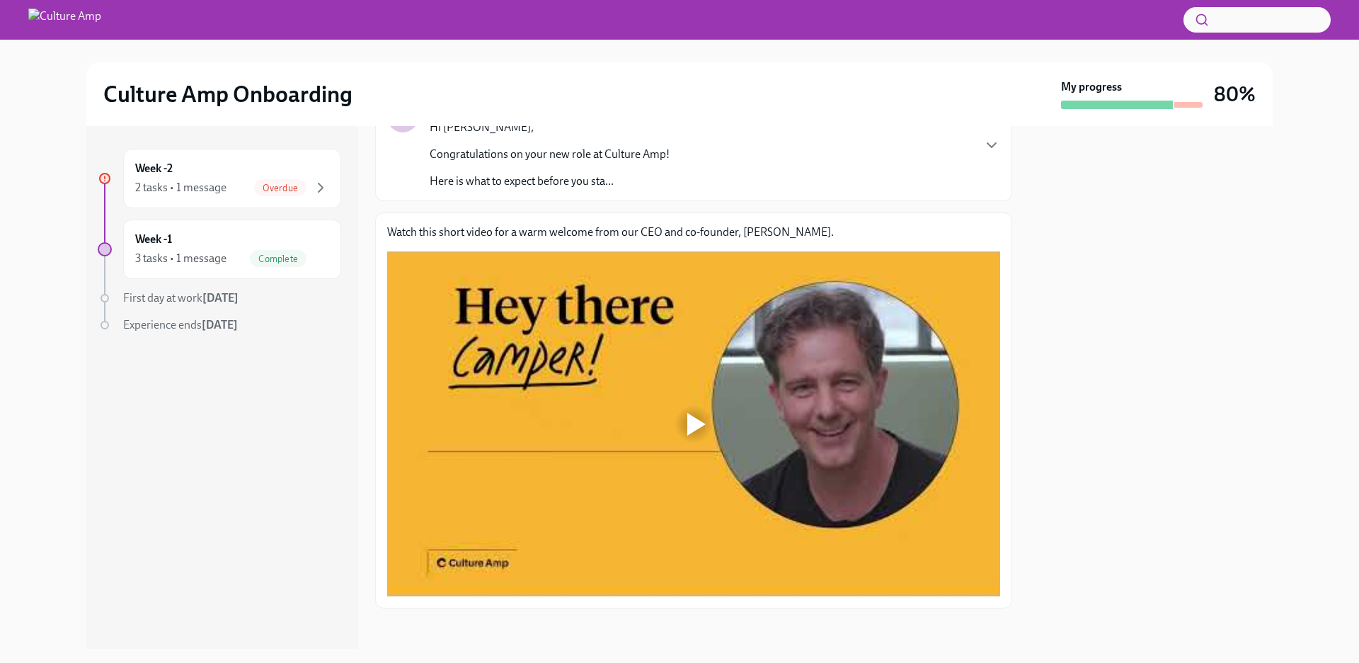
click at [684, 411] on div at bounding box center [693, 423] width 45 height 45
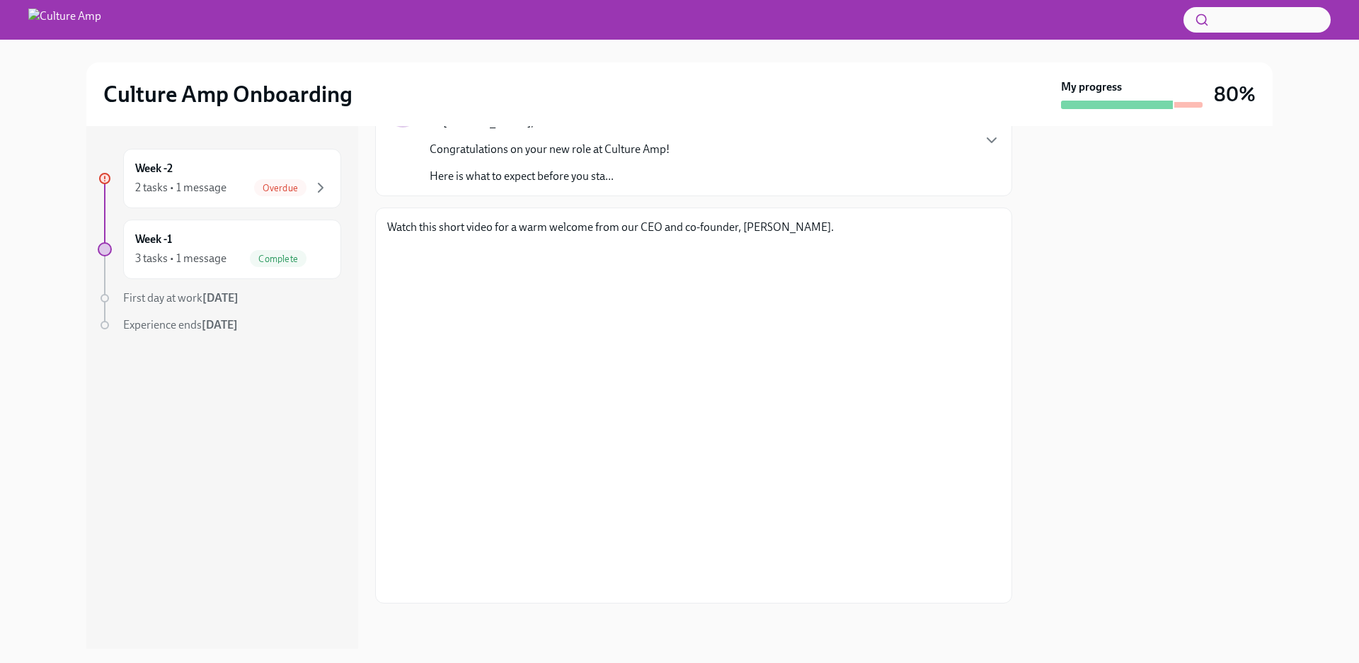
scroll to position [0, 0]
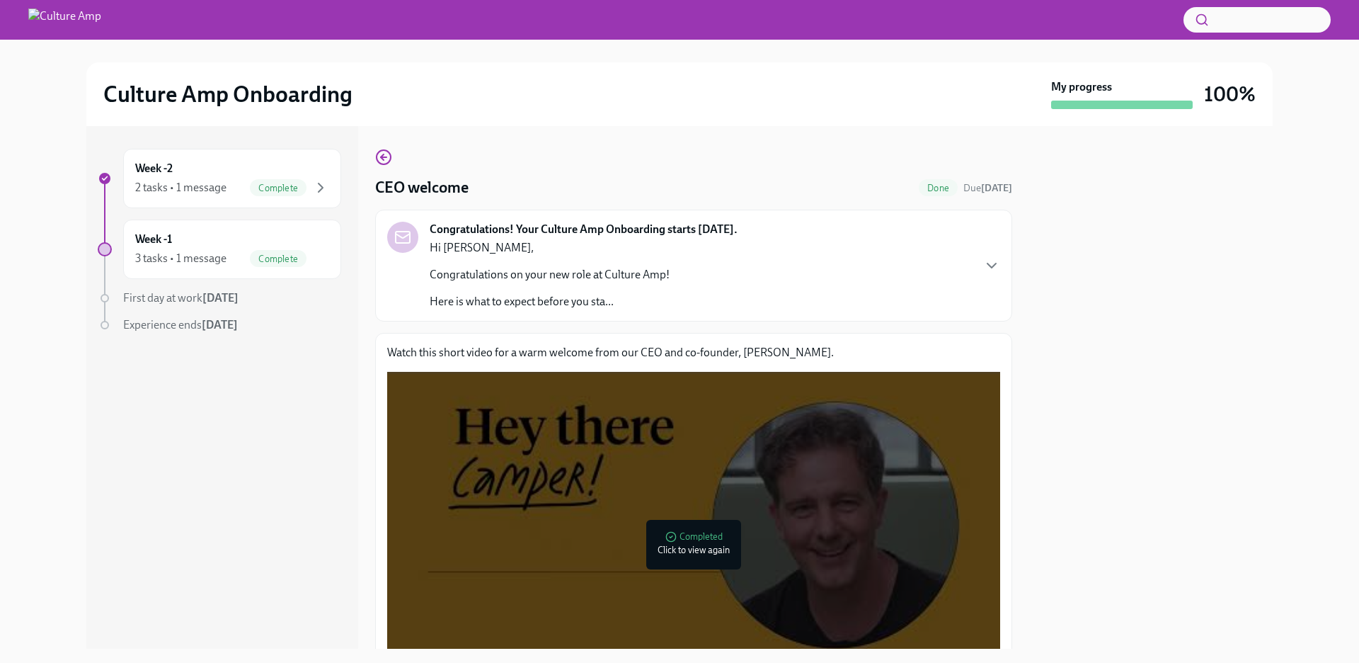
click at [160, 300] on span "First day at work [DATE]" at bounding box center [180, 297] width 115 height 13
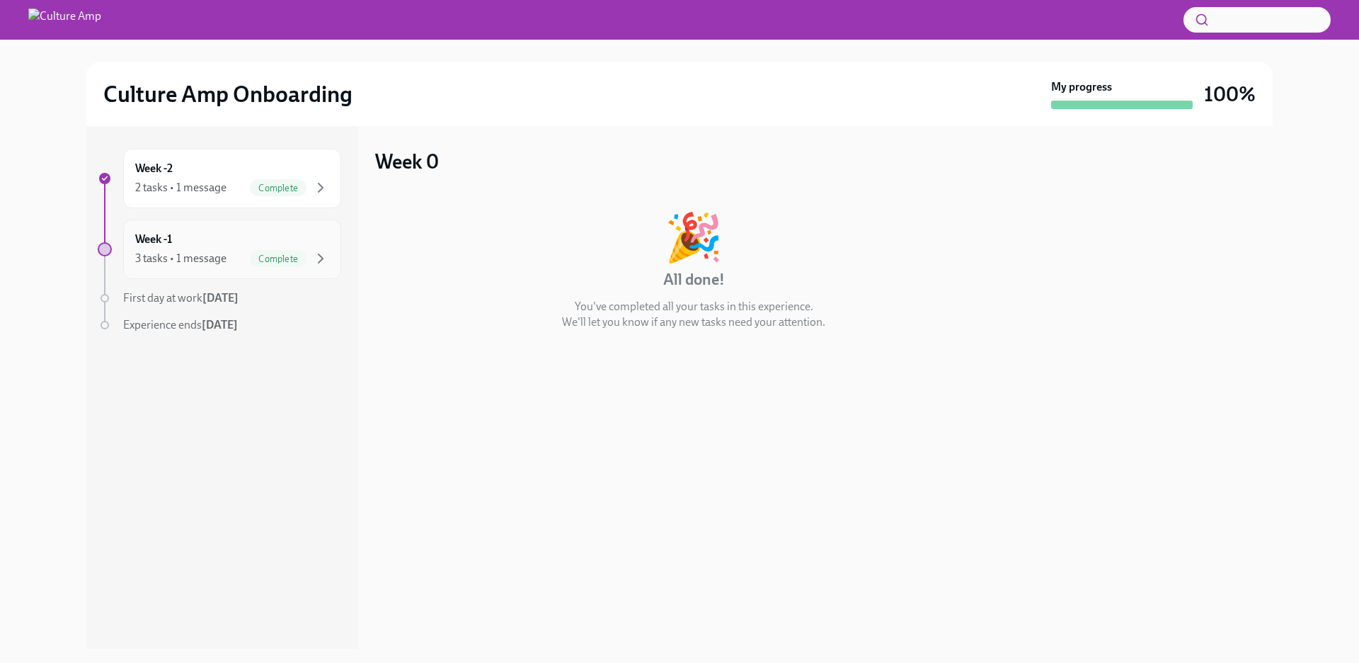
click at [194, 253] on div "3 tasks • 1 message" at bounding box center [180, 259] width 91 height 16
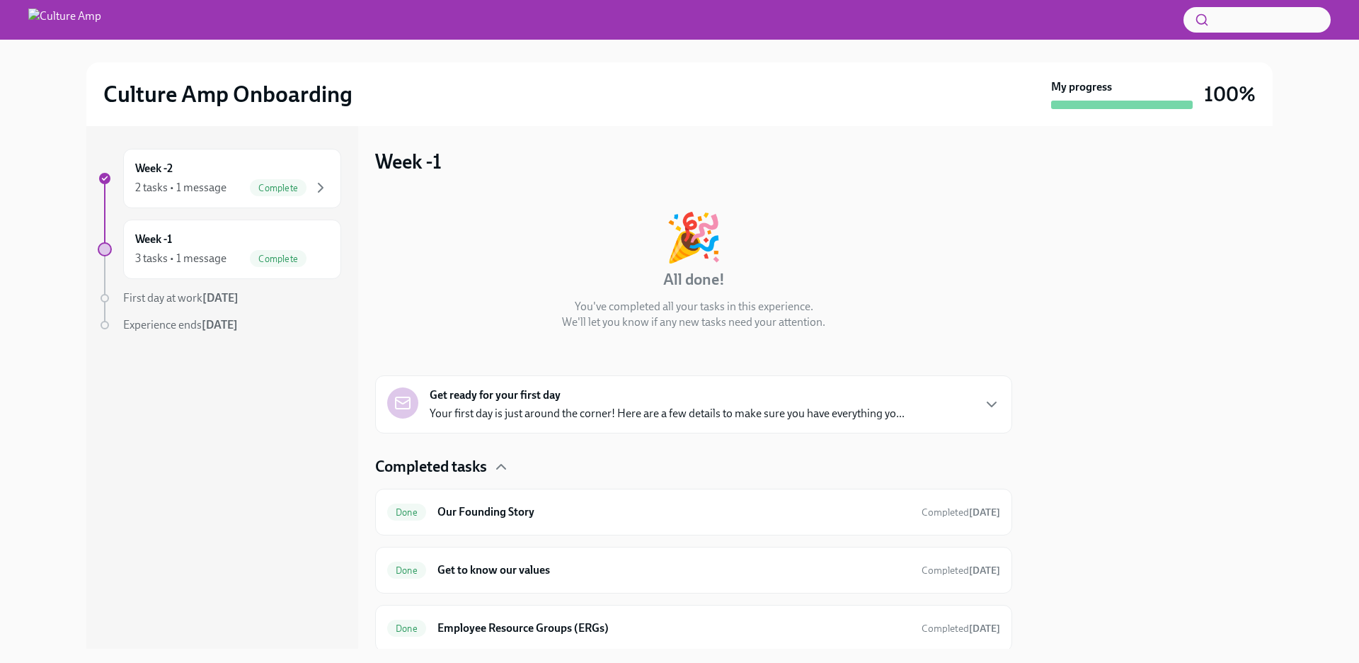
scroll to position [48, 0]
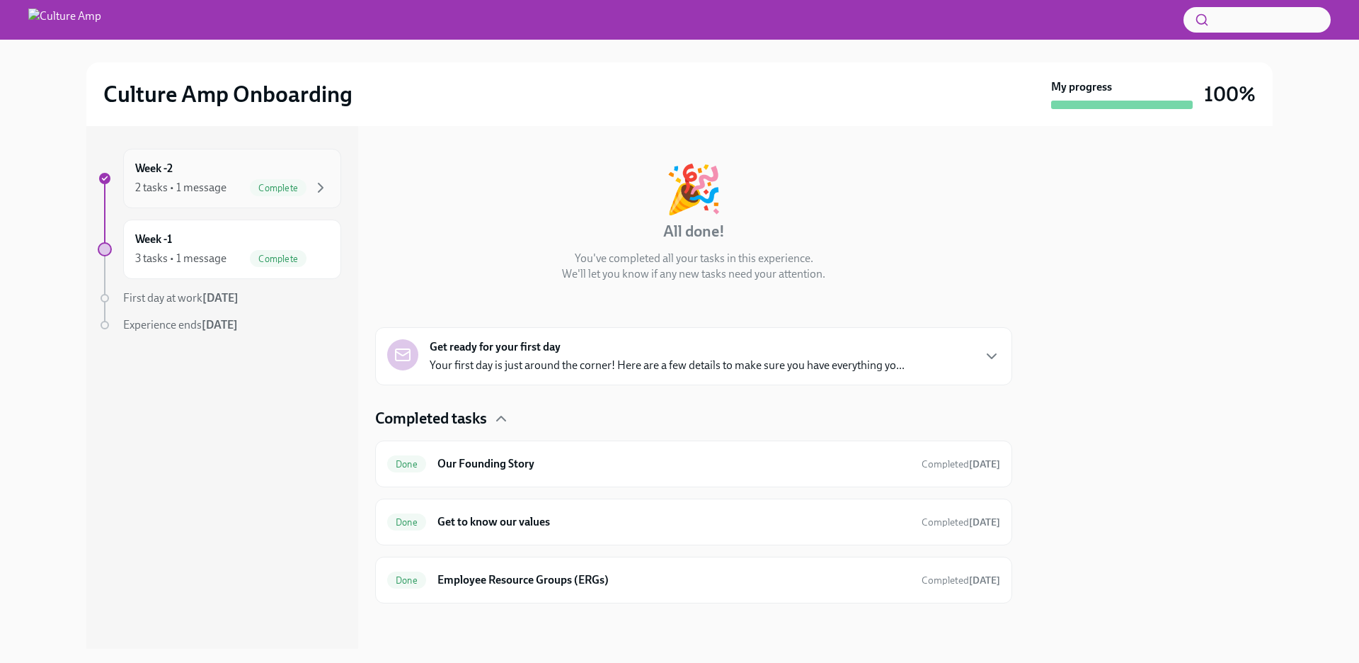
click at [197, 180] on div "2 tasks • 1 message" at bounding box center [180, 188] width 91 height 16
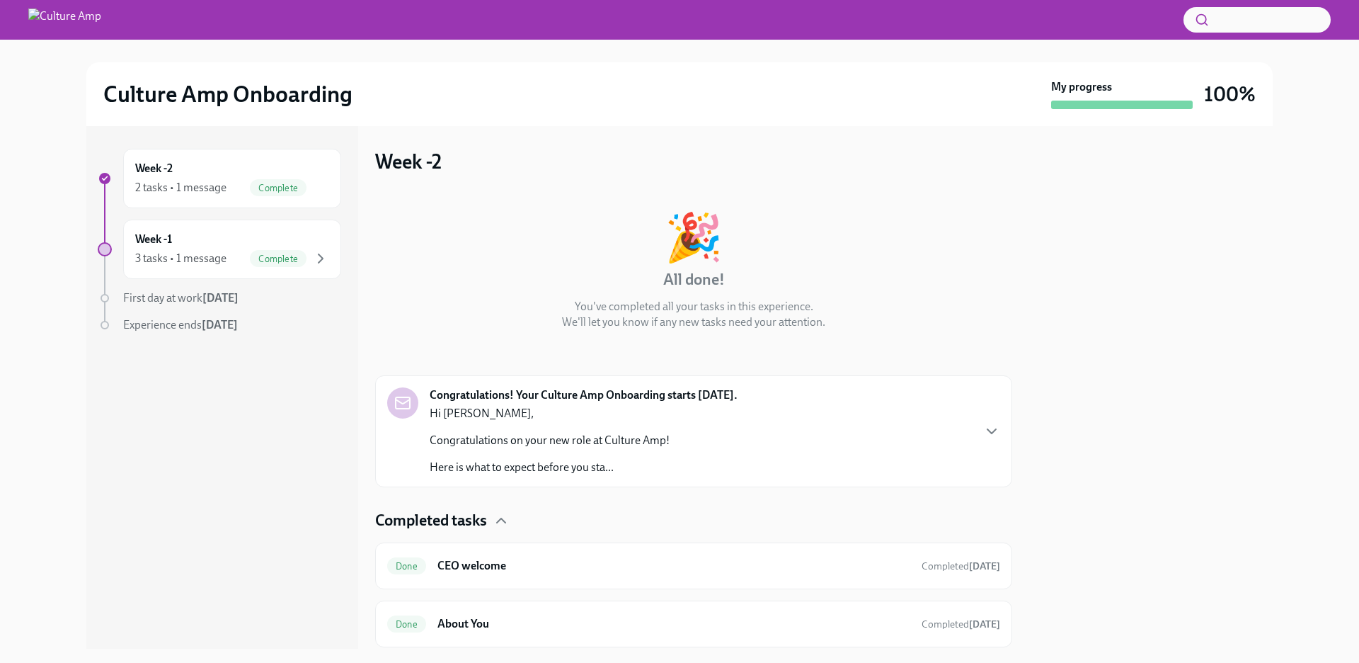
click at [784, 438] on div "Congratulations! Your Culture Amp Onboarding starts [DATE]. Hi [PERSON_NAME], C…" at bounding box center [693, 431] width 613 height 88
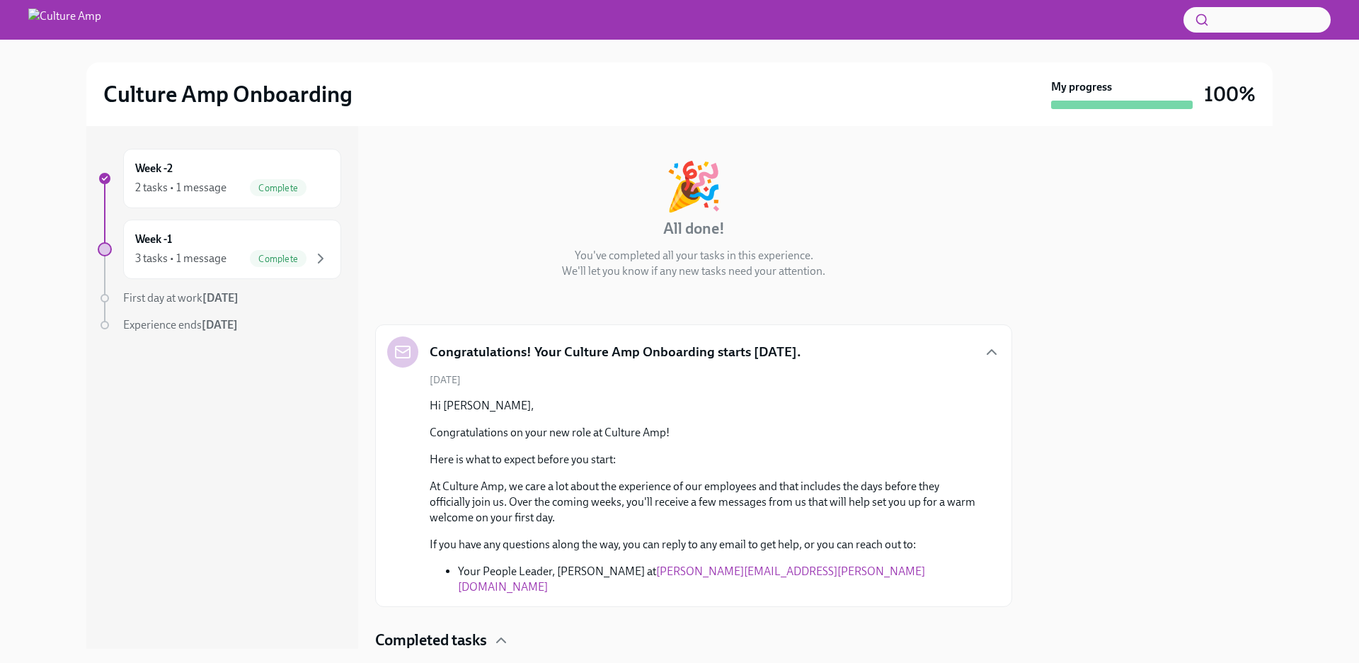
scroll to position [161, 0]
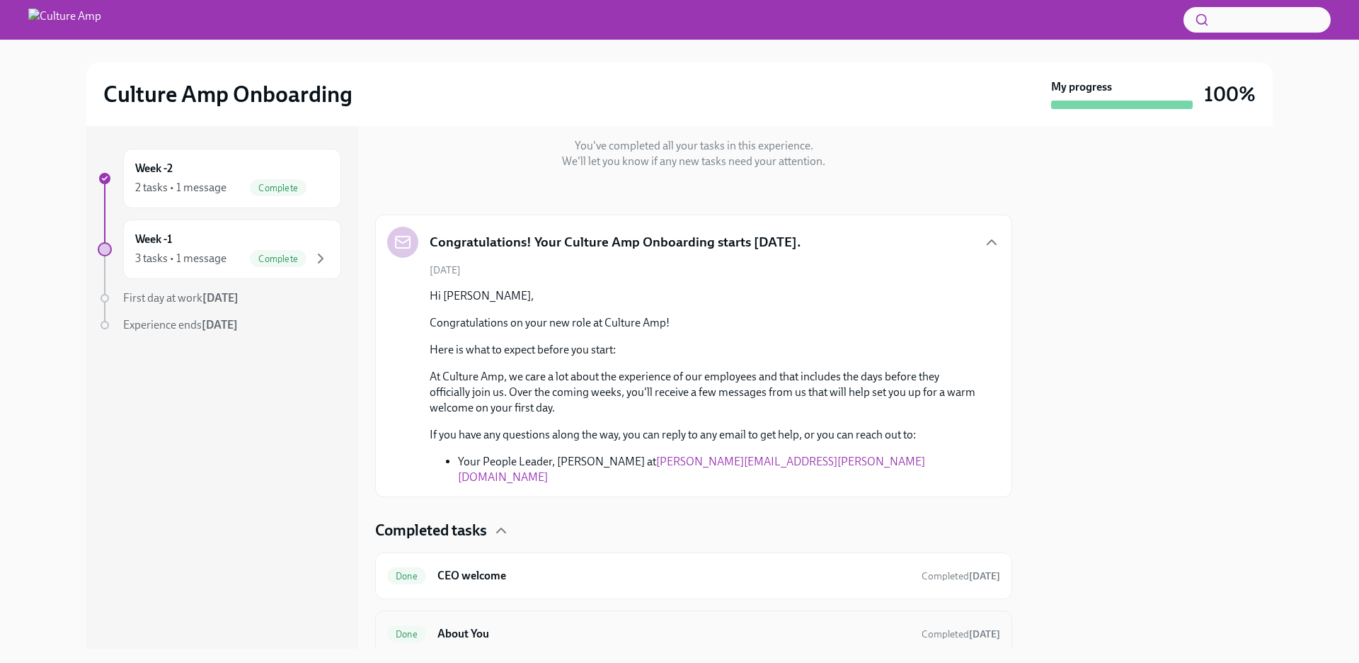
click at [601, 626] on h6 "About You" at bounding box center [673, 634] width 473 height 16
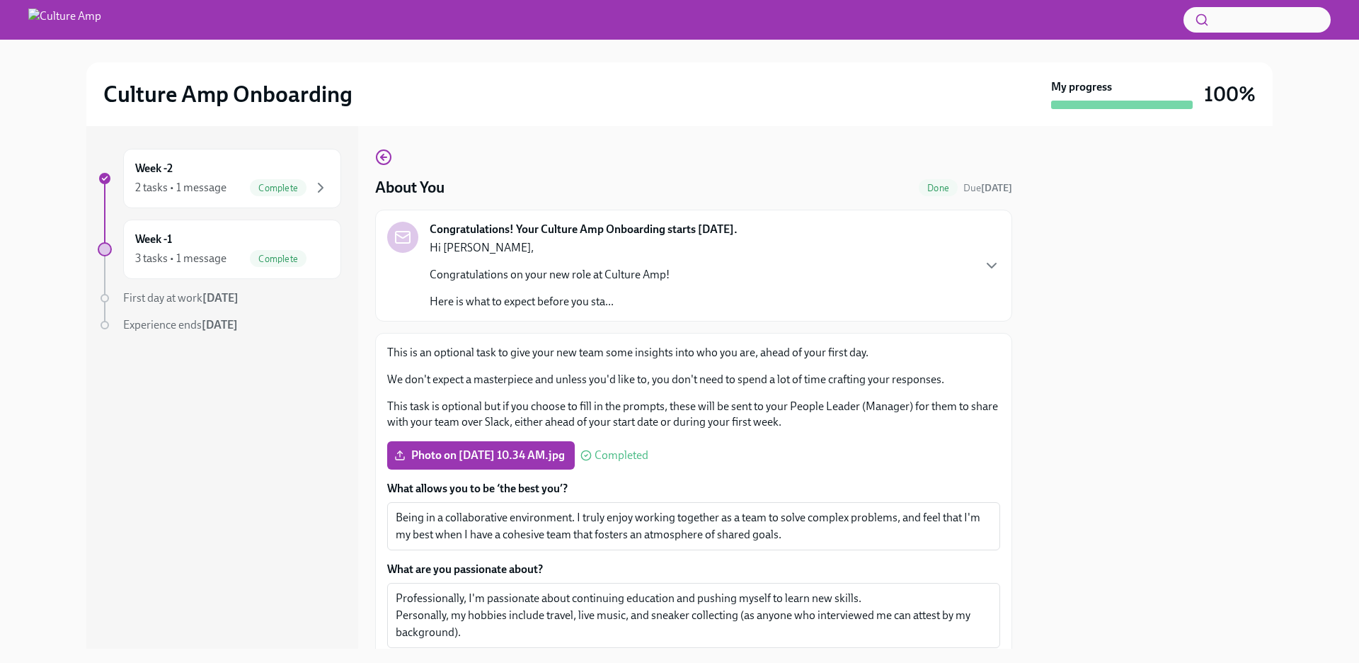
scroll to position [241, 0]
